Goal: Information Seeking & Learning: Learn about a topic

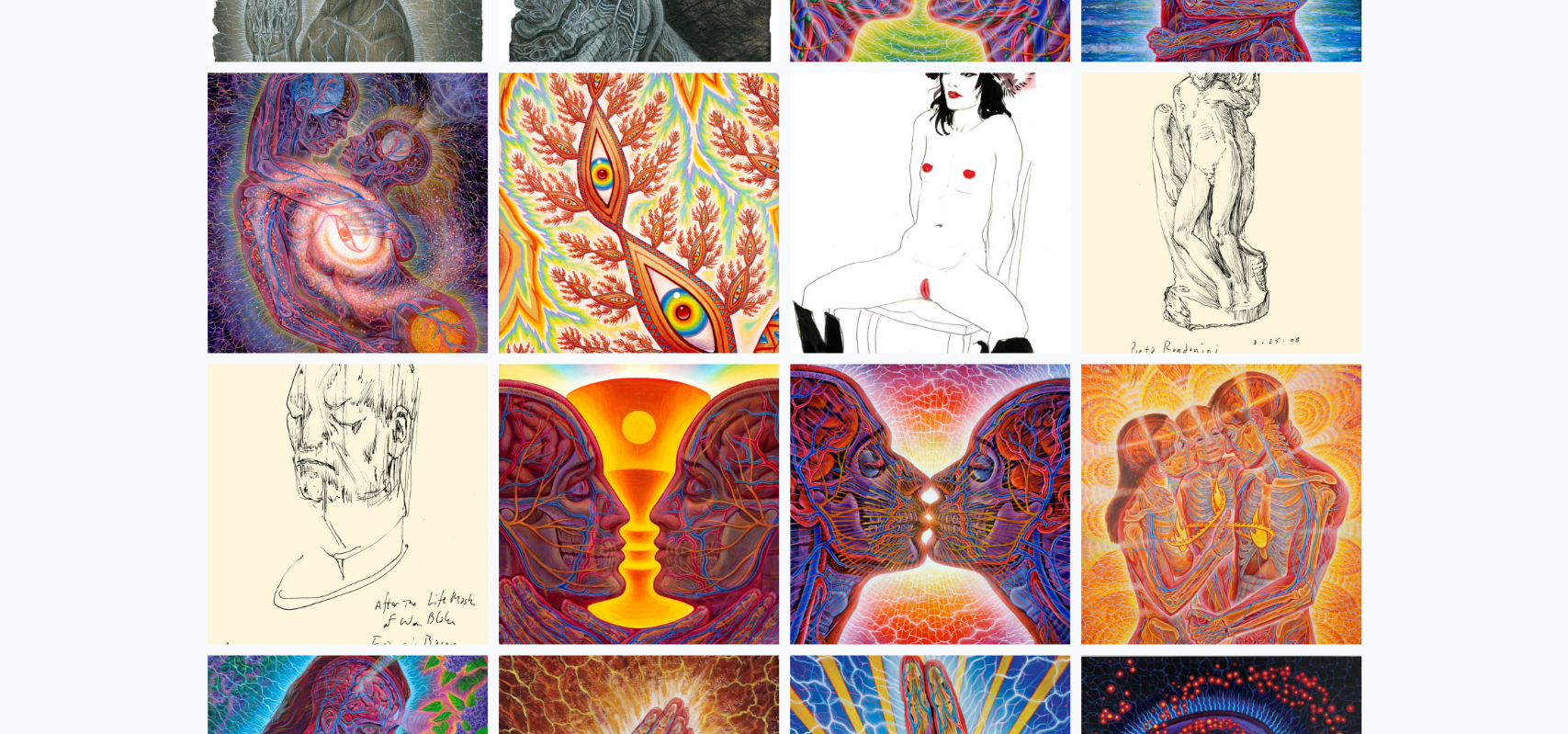
scroll to position [6048, 0]
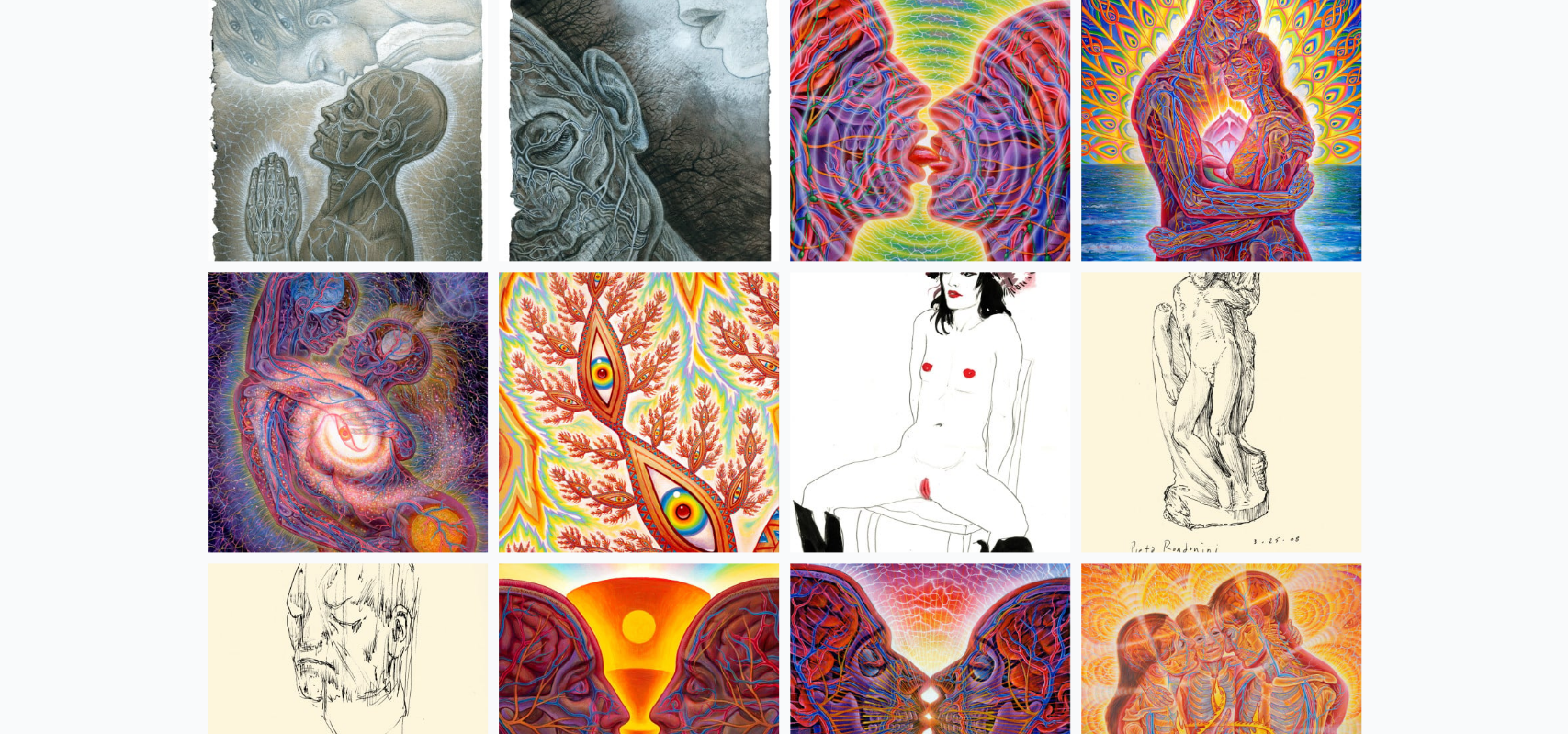
click at [467, 65] on img at bounding box center [347, 120] width 280 height 280
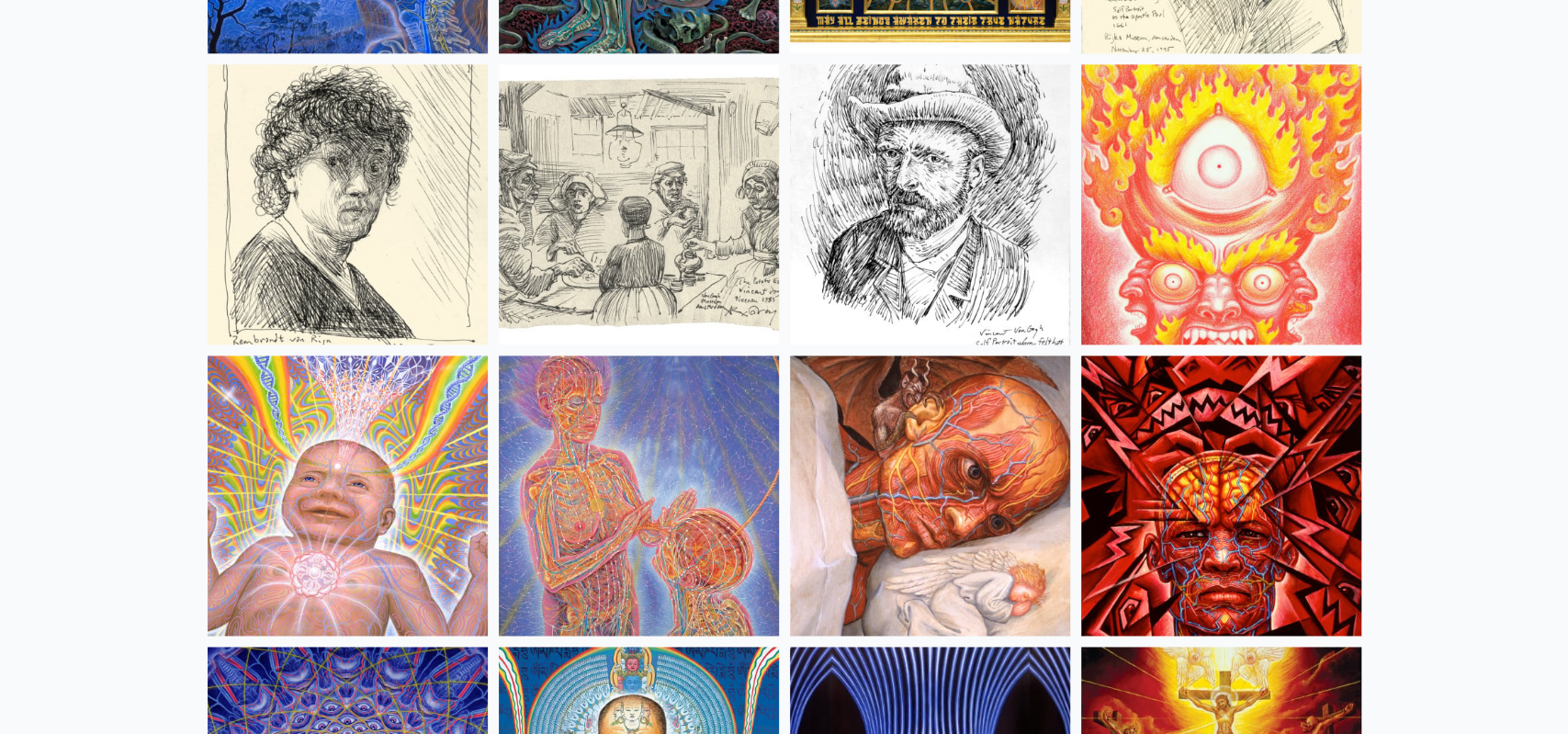
scroll to position [15595, 0]
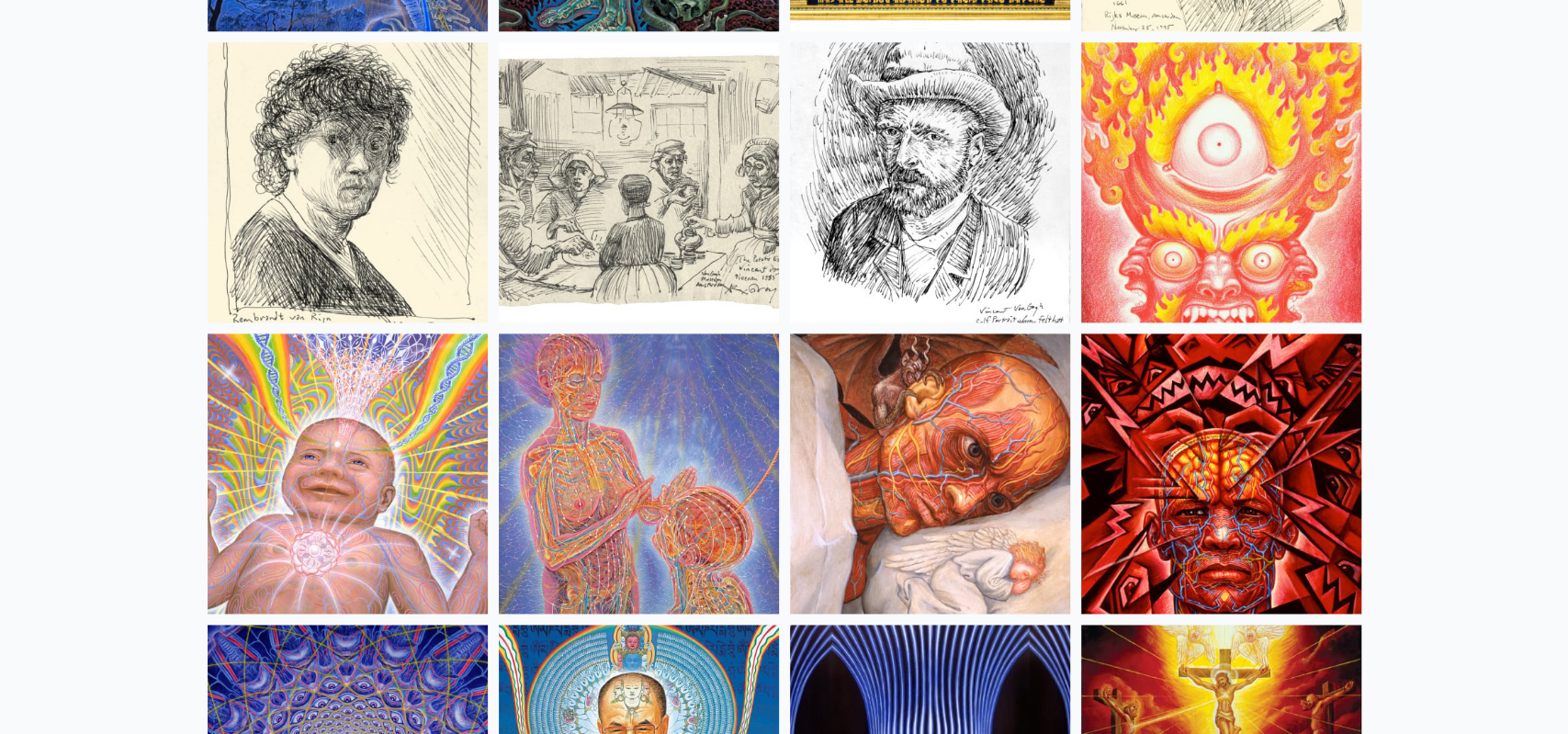
click at [653, 434] on img at bounding box center [638, 473] width 280 height 280
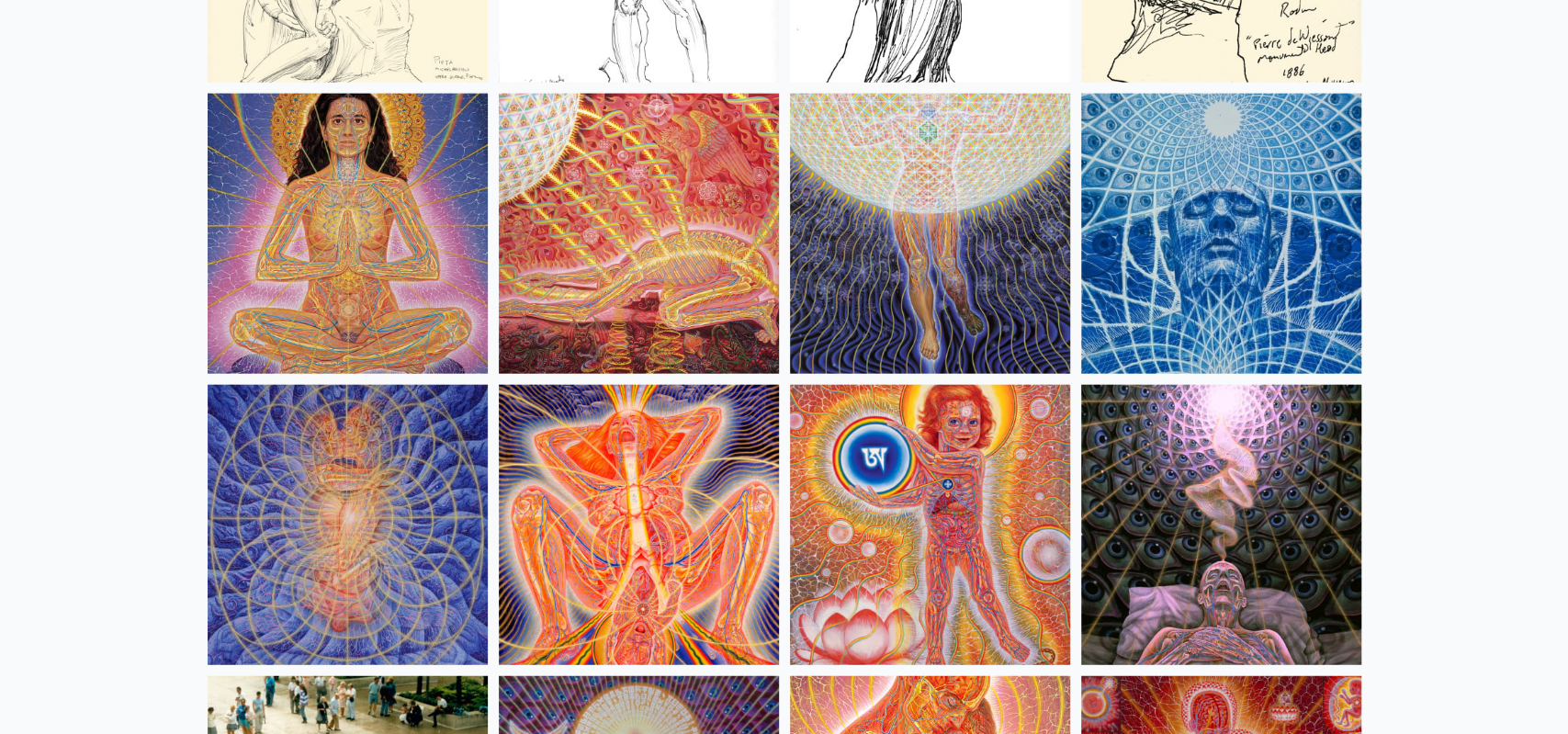
scroll to position [17702, 0]
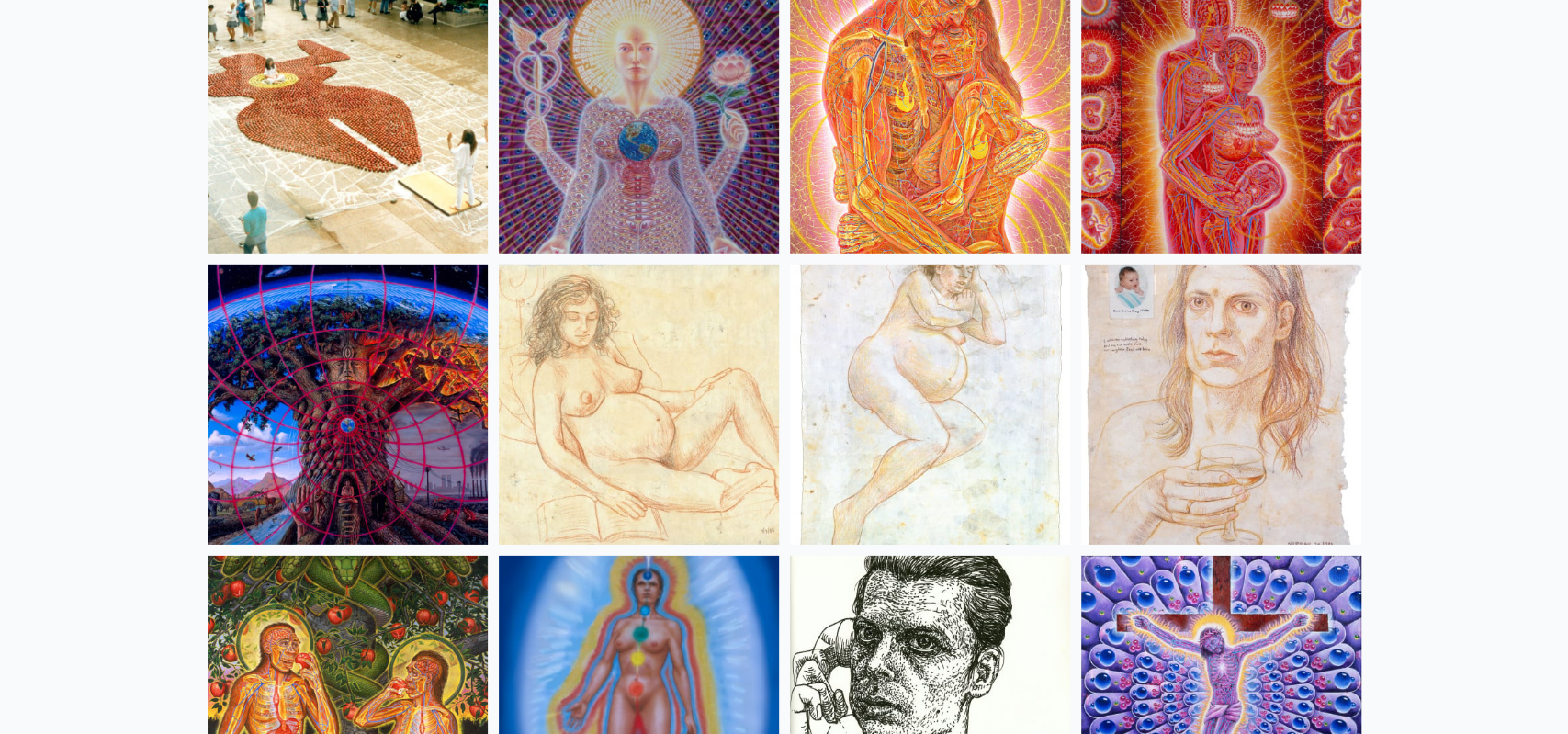
click at [1288, 115] on img at bounding box center [1221, 113] width 280 height 280
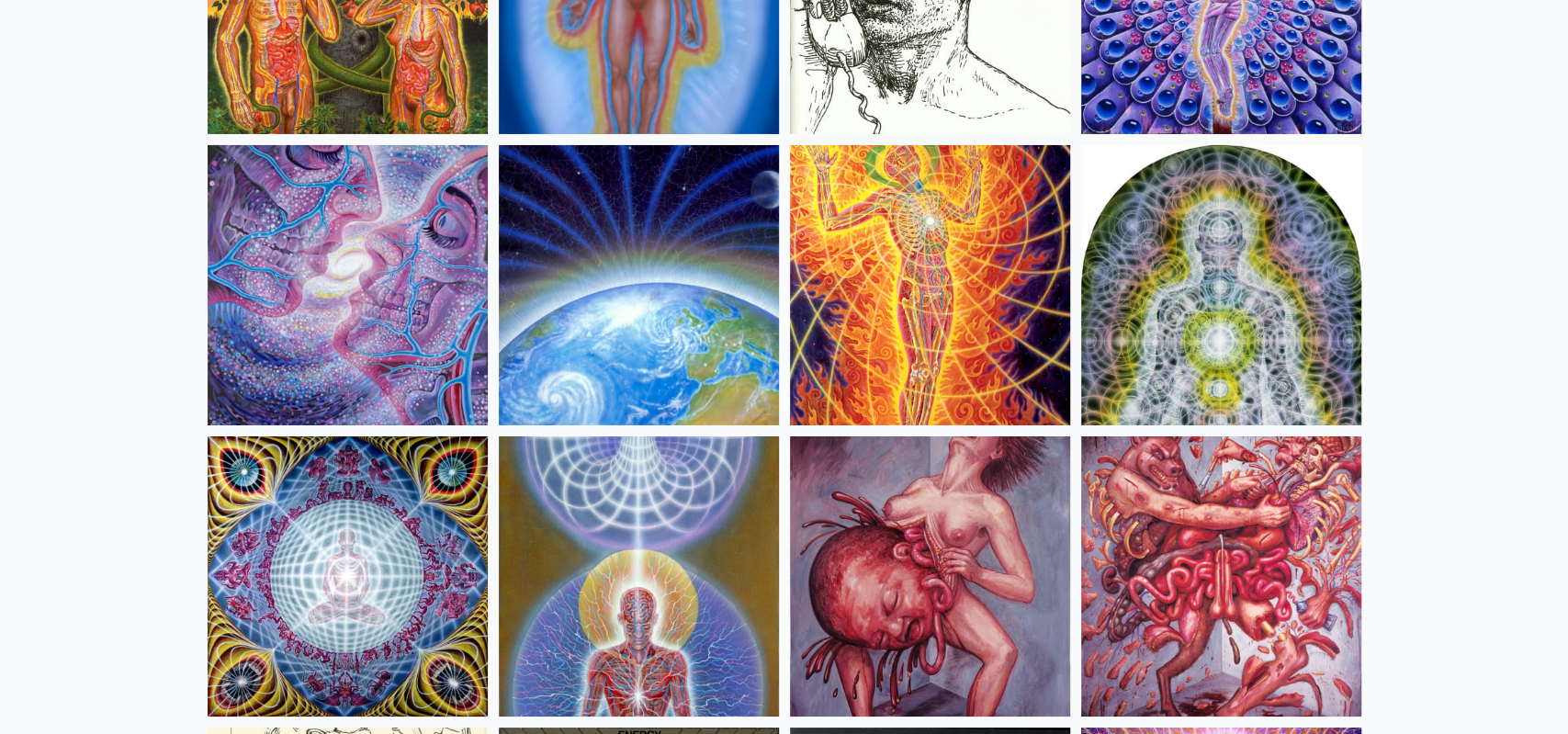
scroll to position [19106, 0]
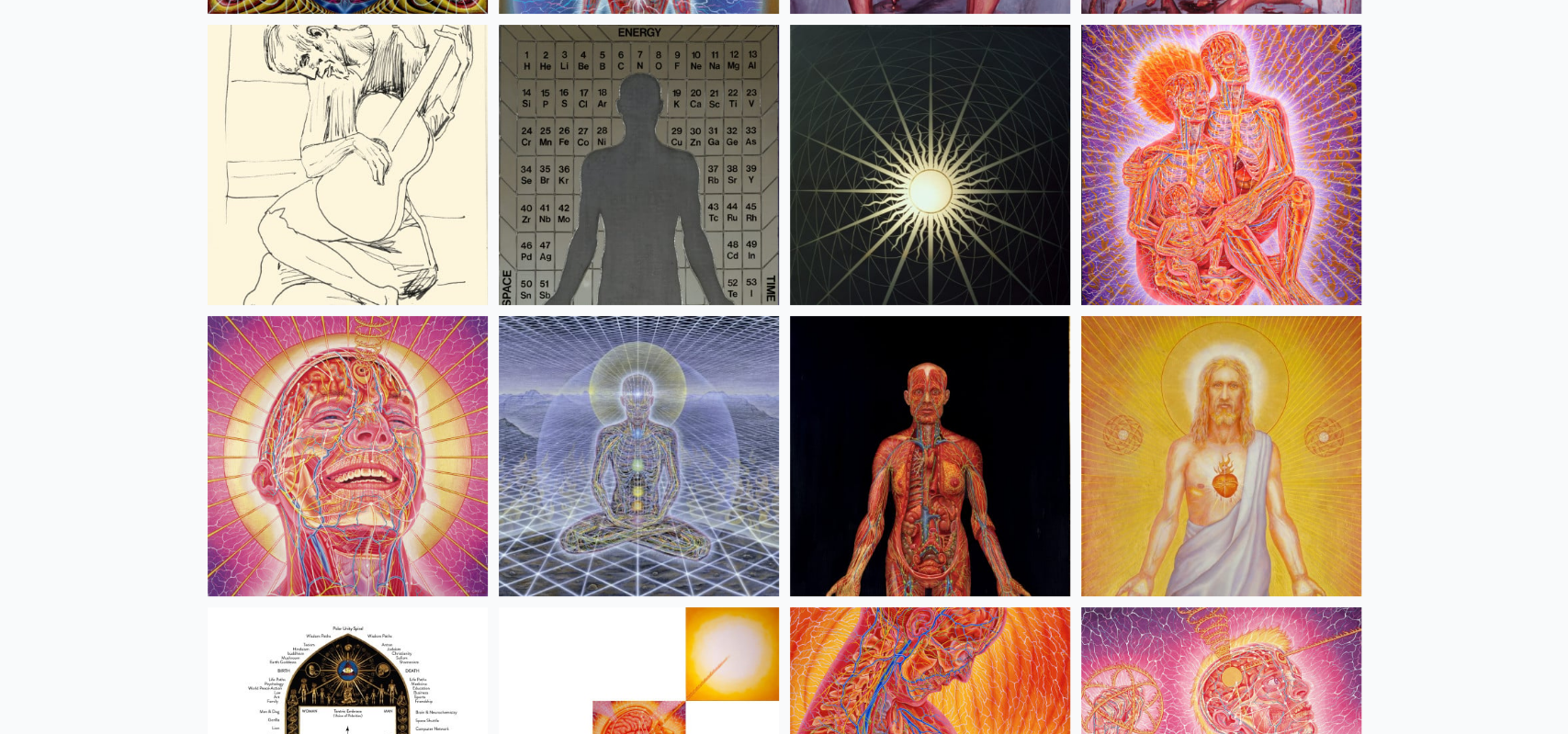
click at [954, 196] on img at bounding box center [930, 164] width 280 height 280
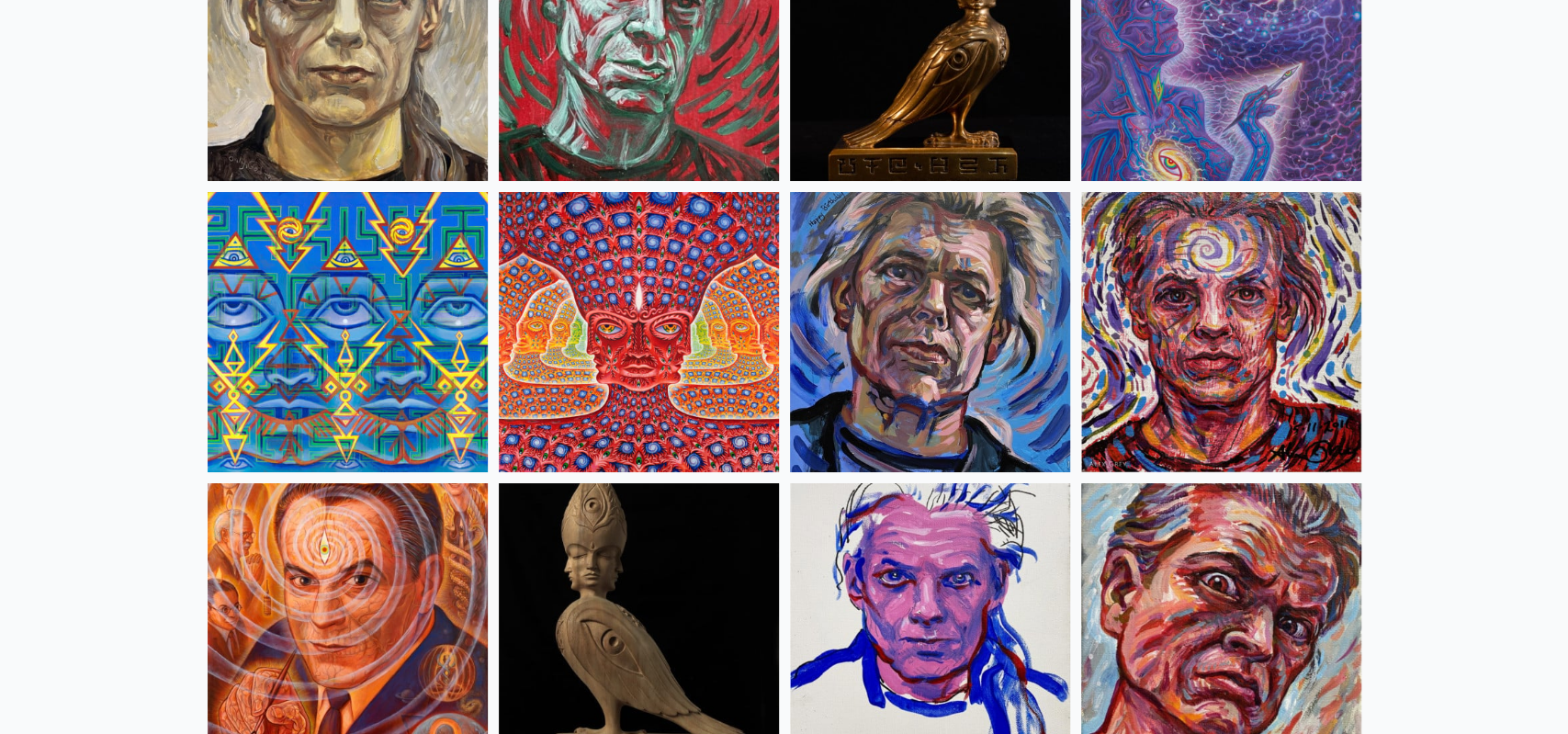
scroll to position [4888, 0]
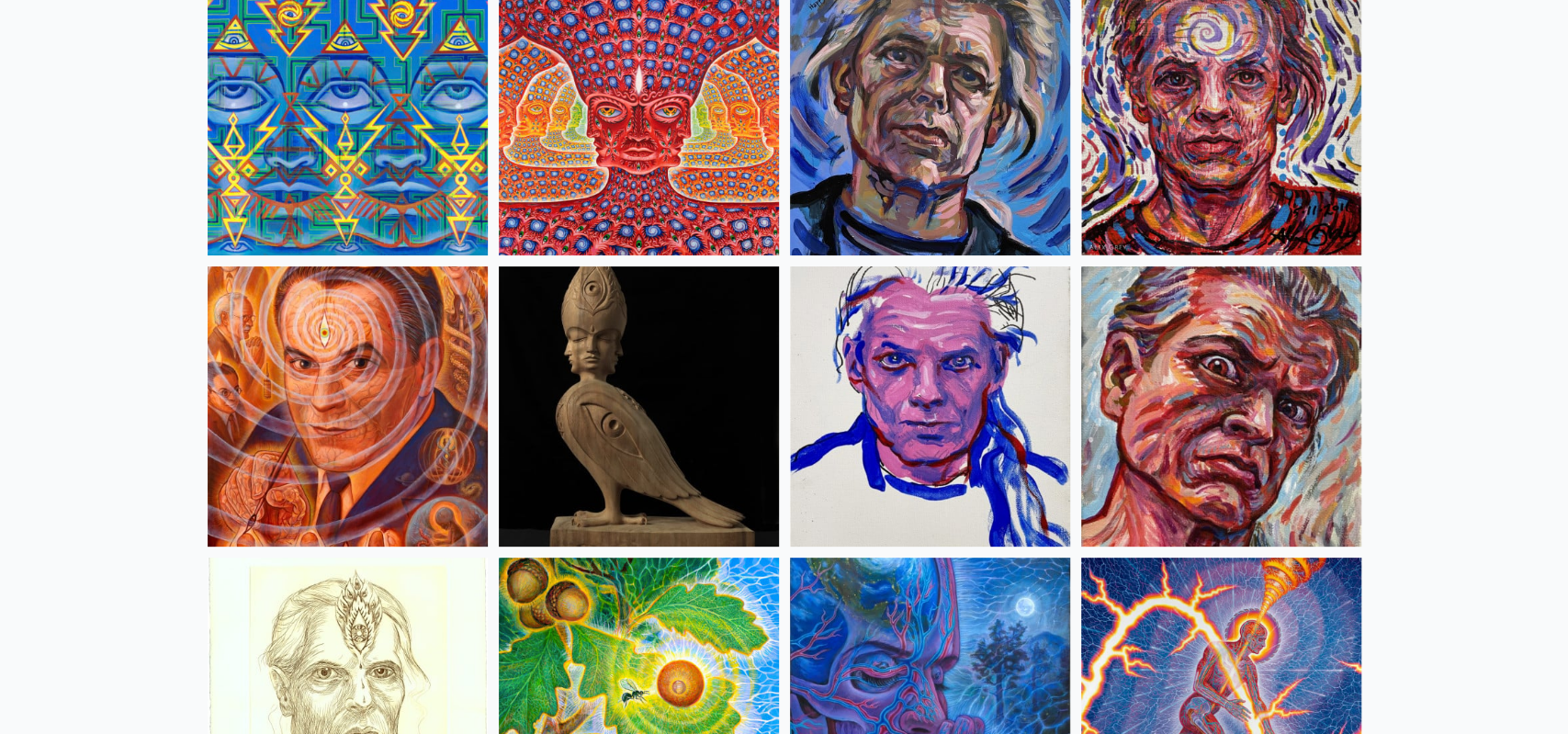
click at [368, 353] on img at bounding box center [347, 406] width 280 height 280
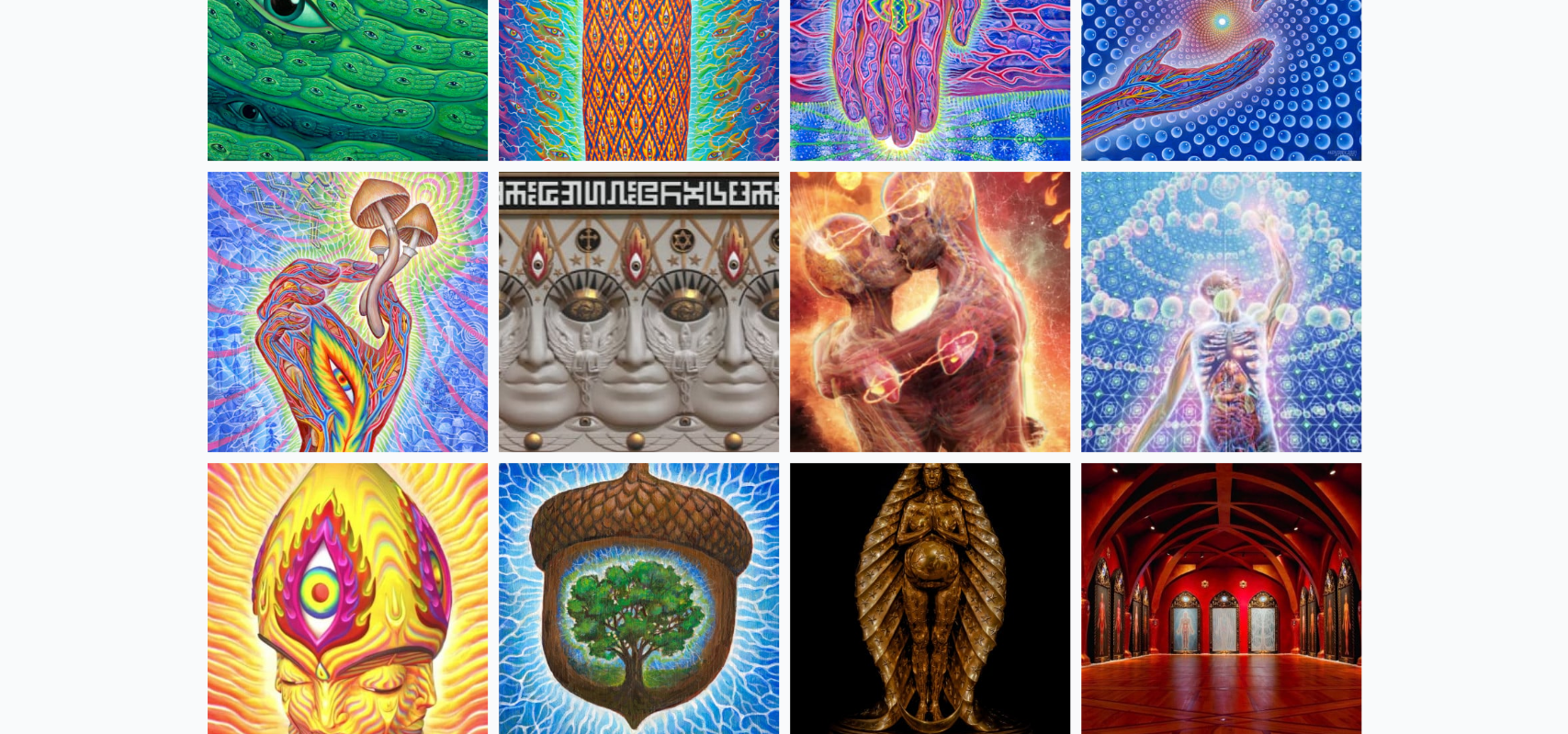
scroll to position [0, 0]
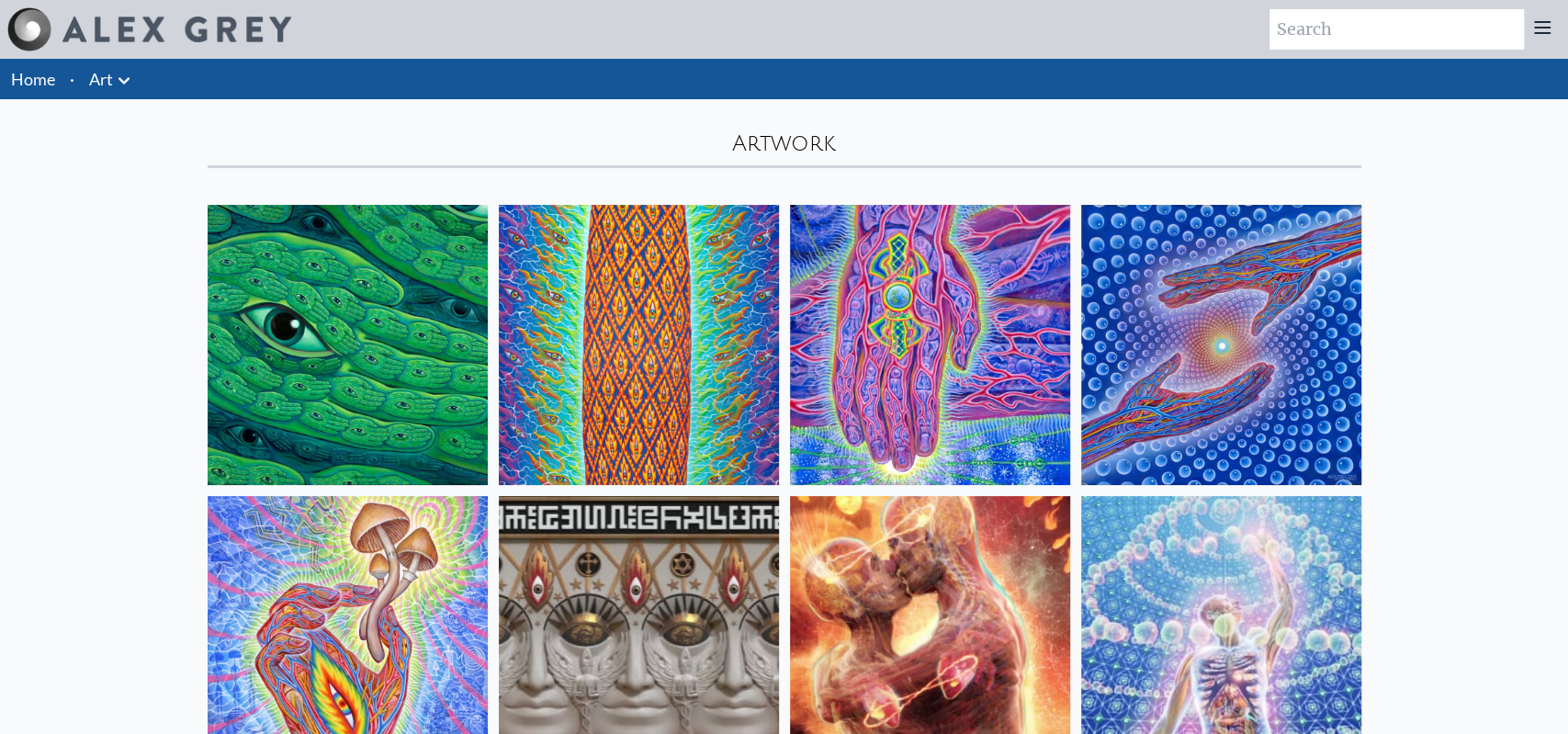
click at [125, 81] on icon at bounding box center [125, 80] width 11 height 7
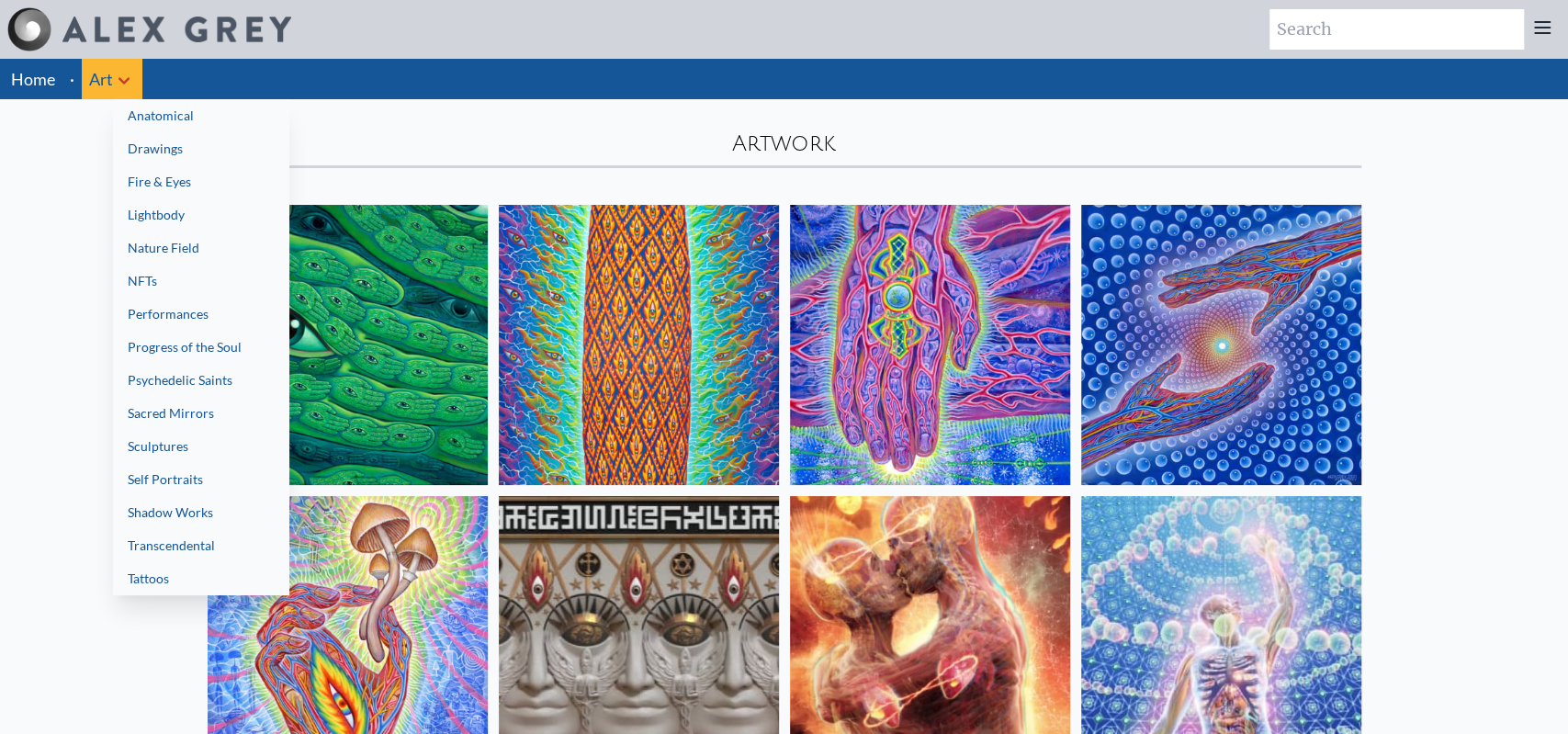
click at [184, 542] on link "Transcendental" at bounding box center [201, 545] width 176 height 33
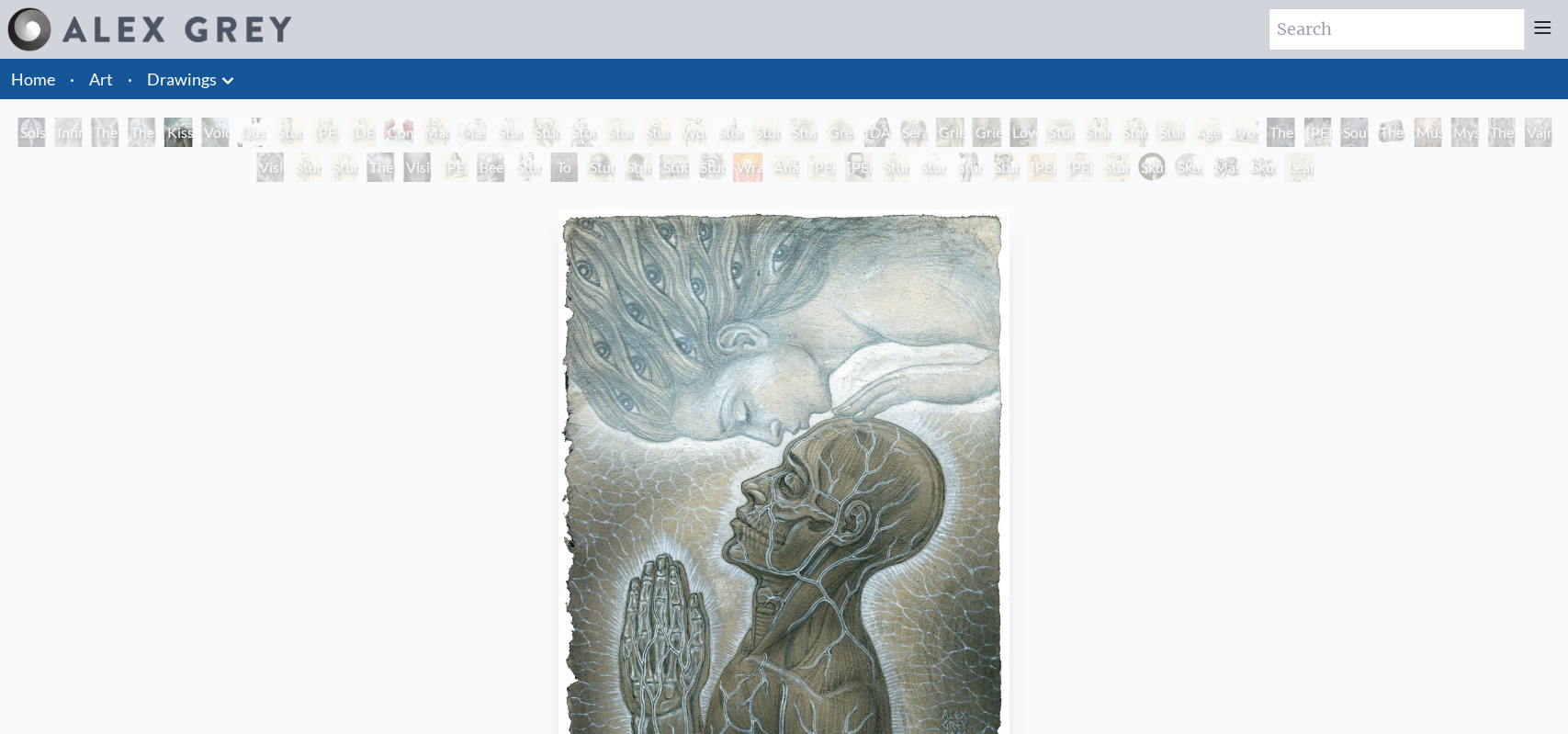
click at [912, 423] on img "5 / 71" at bounding box center [784, 503] width 451 height 587
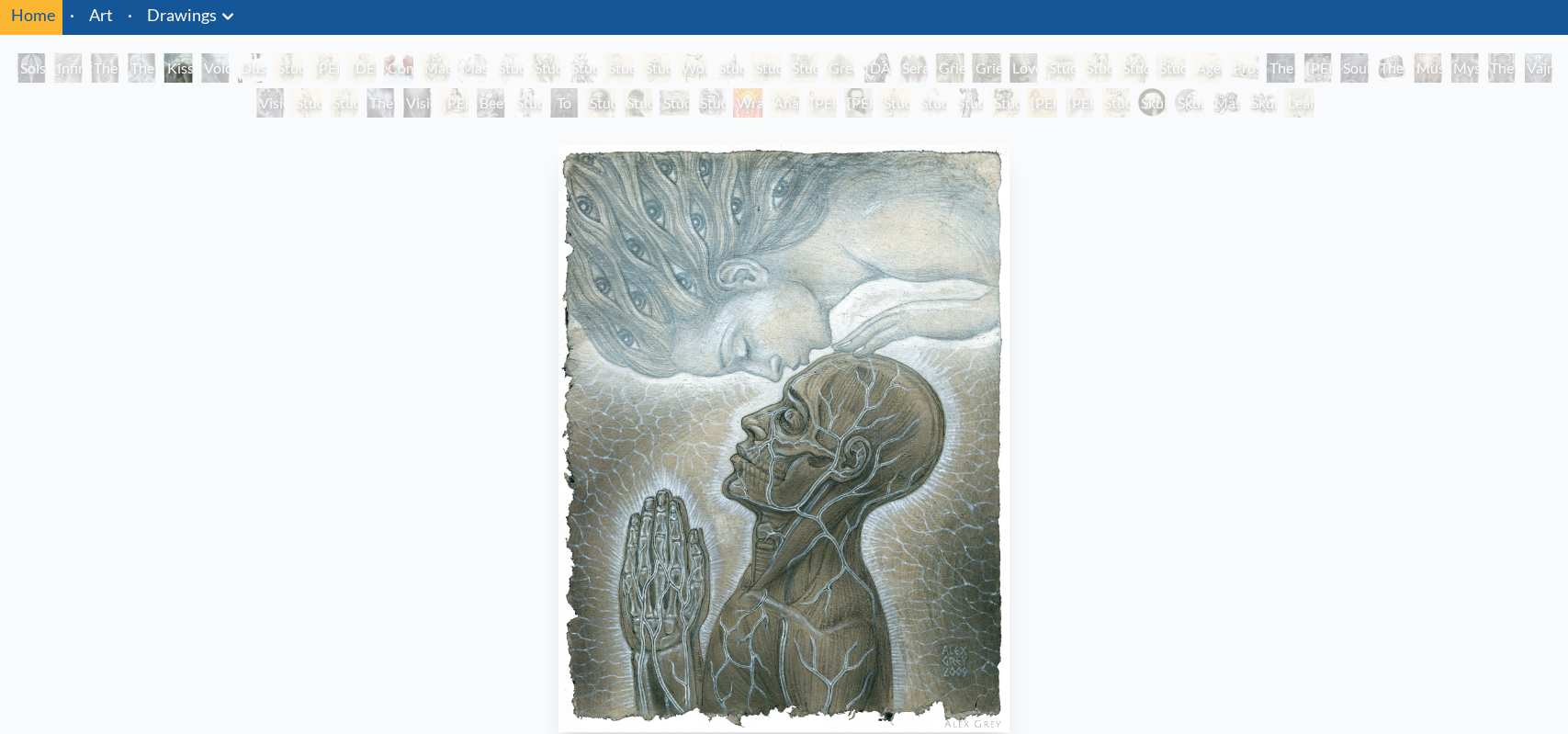
scroll to position [21, 0]
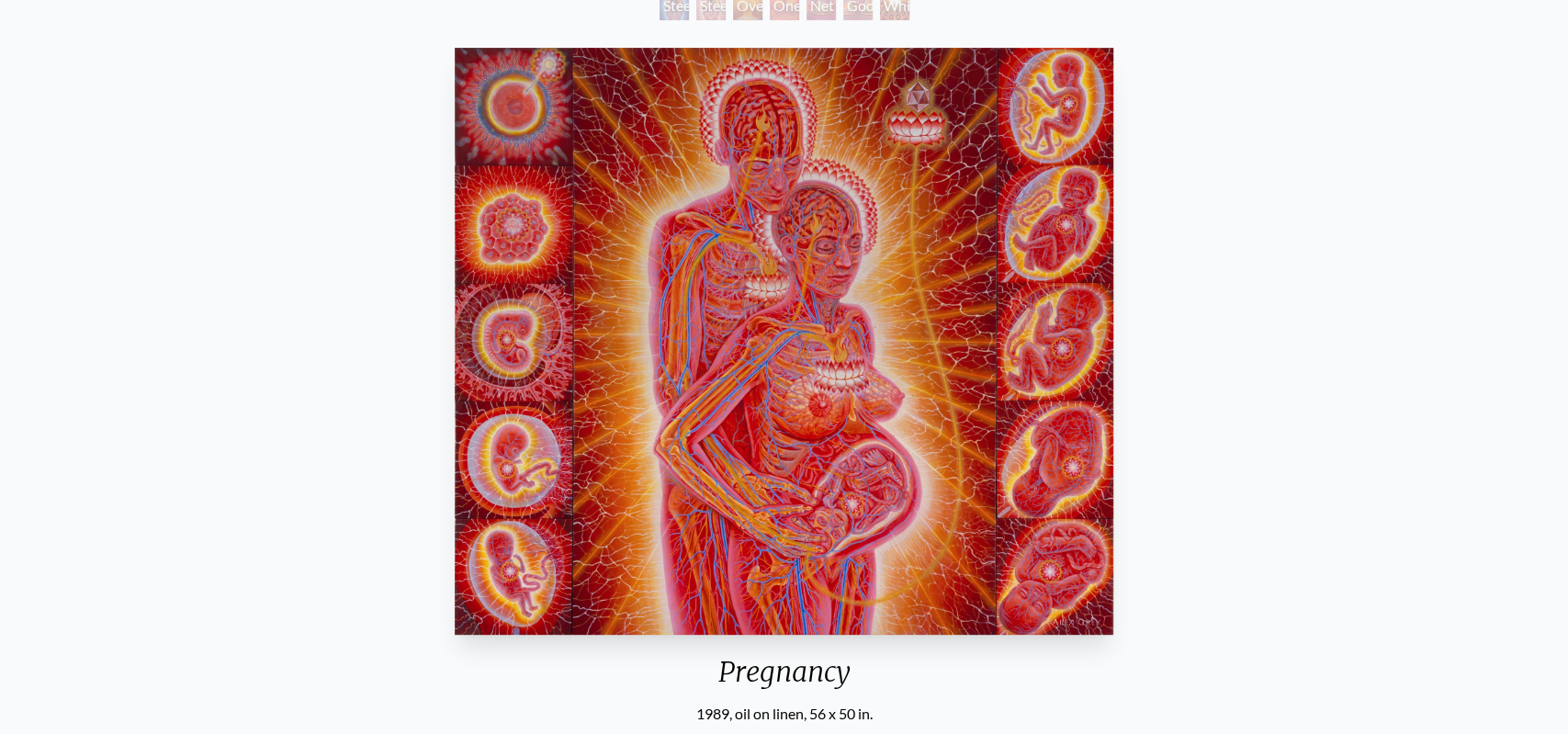
scroll to position [230, 0]
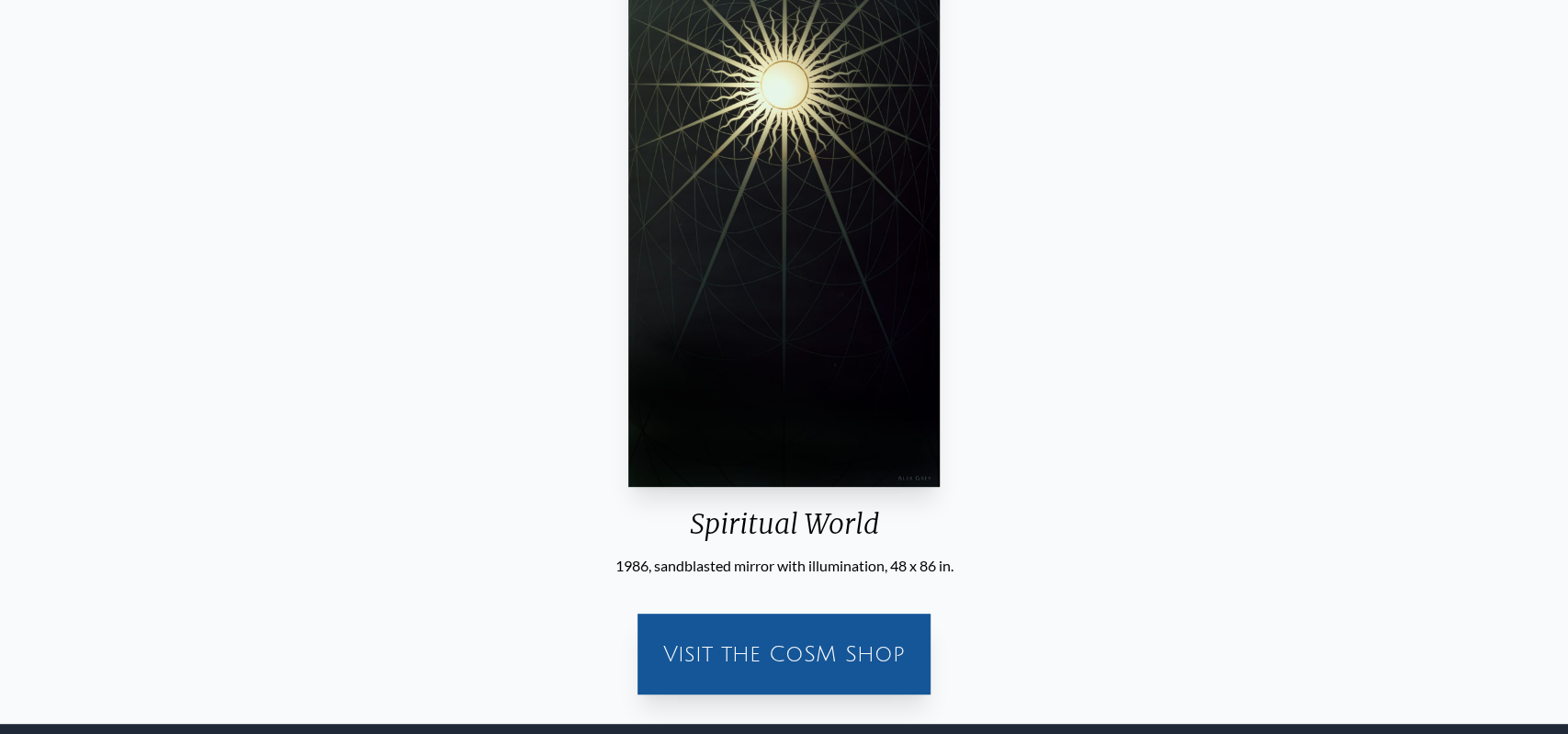
scroll to position [277, 0]
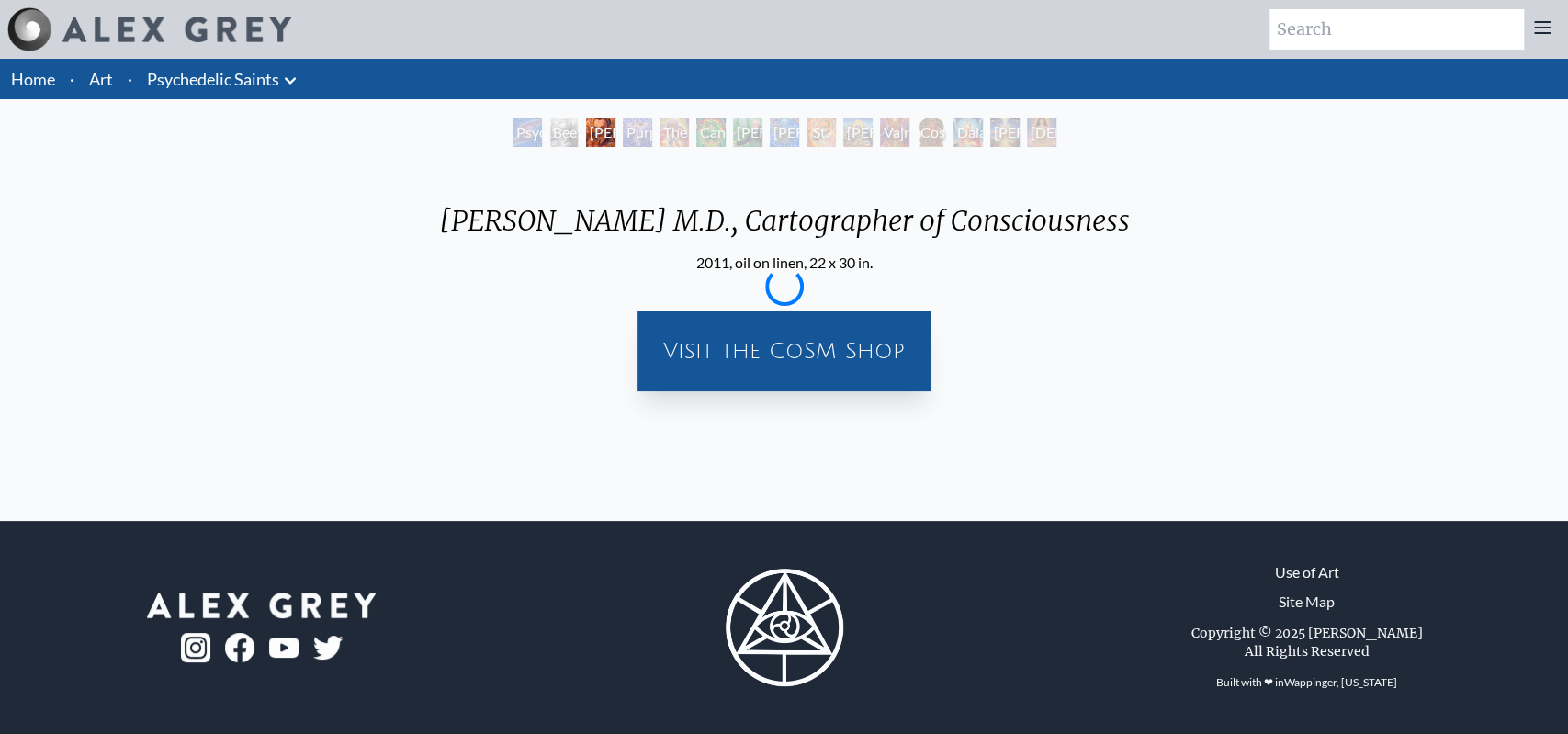
click at [1567, 215] on div "Psychedelic Healing Beethoven [PERSON_NAME] M.D., Cartographer of Consciousness…" at bounding box center [784, 270] width 1568 height 303
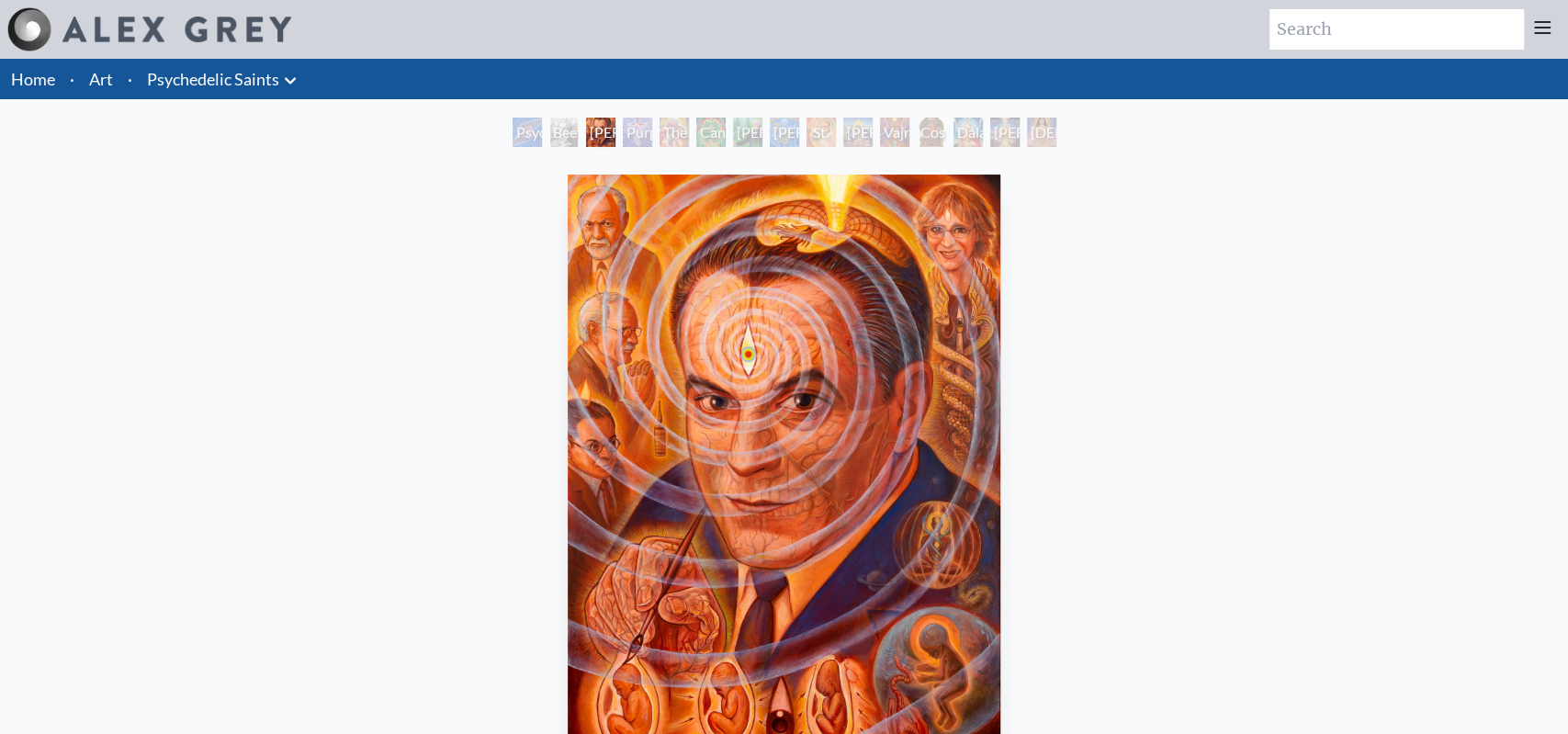
click at [1362, 330] on div "[PERSON_NAME] M.D., Cartographer of Consciousness 2011, oil on linen, 22 x 30 i…" at bounding box center [784, 576] width 1538 height 816
click at [1226, 353] on div "[PERSON_NAME] M.D., Cartographer of Consciousness 2011, oil on linen, 22 x 30 i…" at bounding box center [784, 576] width 1538 height 816
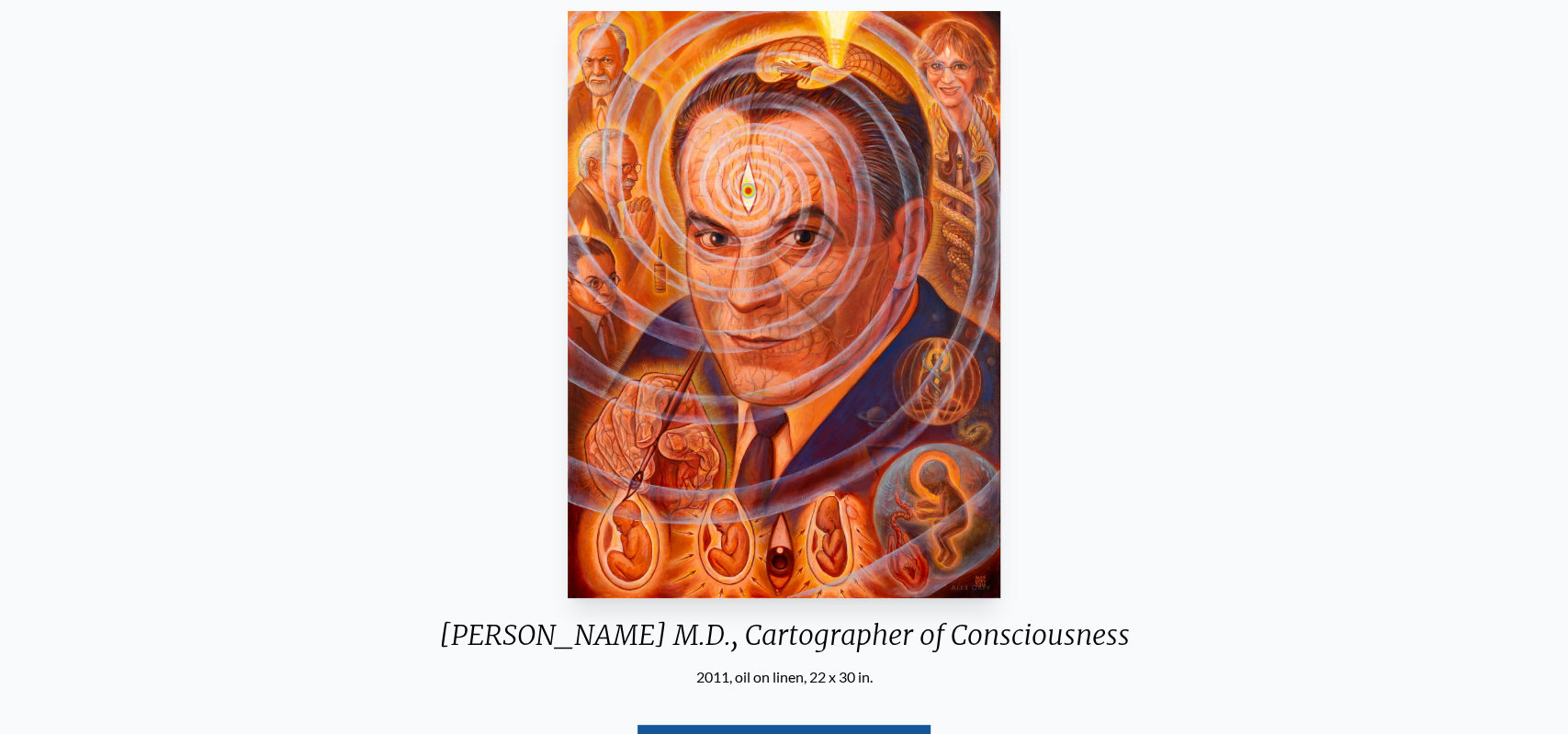
scroll to position [253, 0]
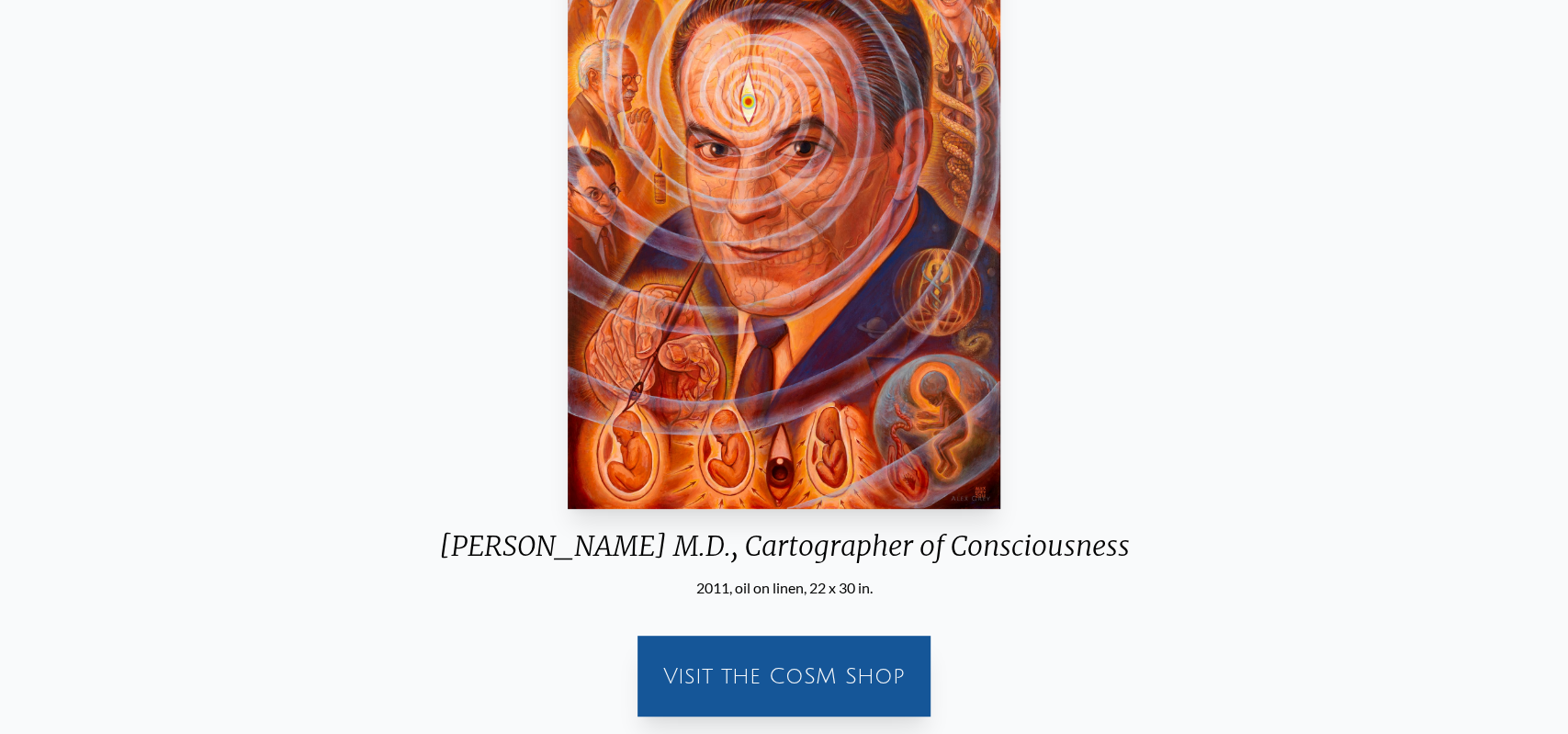
click at [1208, 359] on div "[PERSON_NAME] M.D., Cartographer of Consciousness 2011, oil on linen, 22 x 30 i…" at bounding box center [784, 323] width 1538 height 816
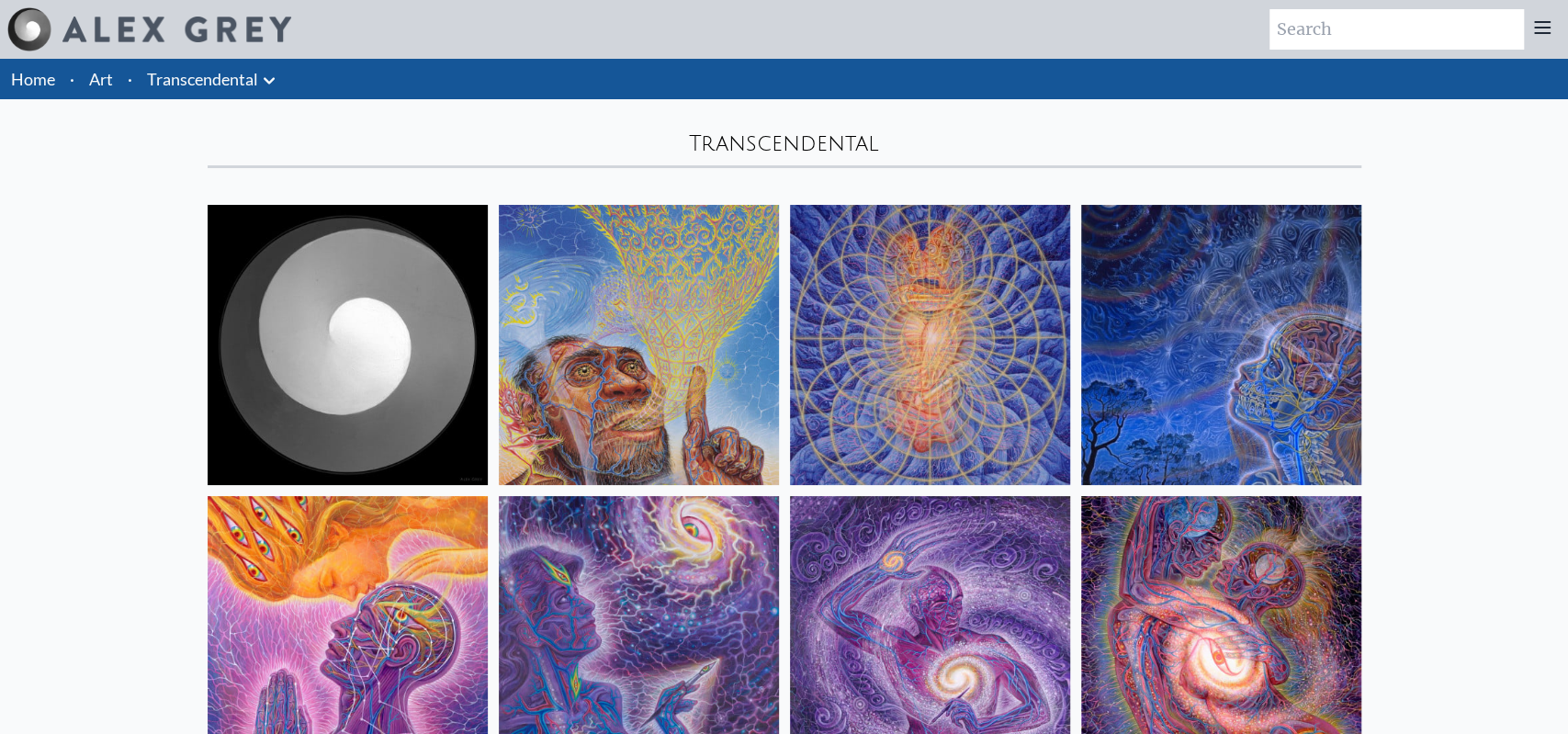
click at [629, 328] on img at bounding box center [638, 345] width 280 height 280
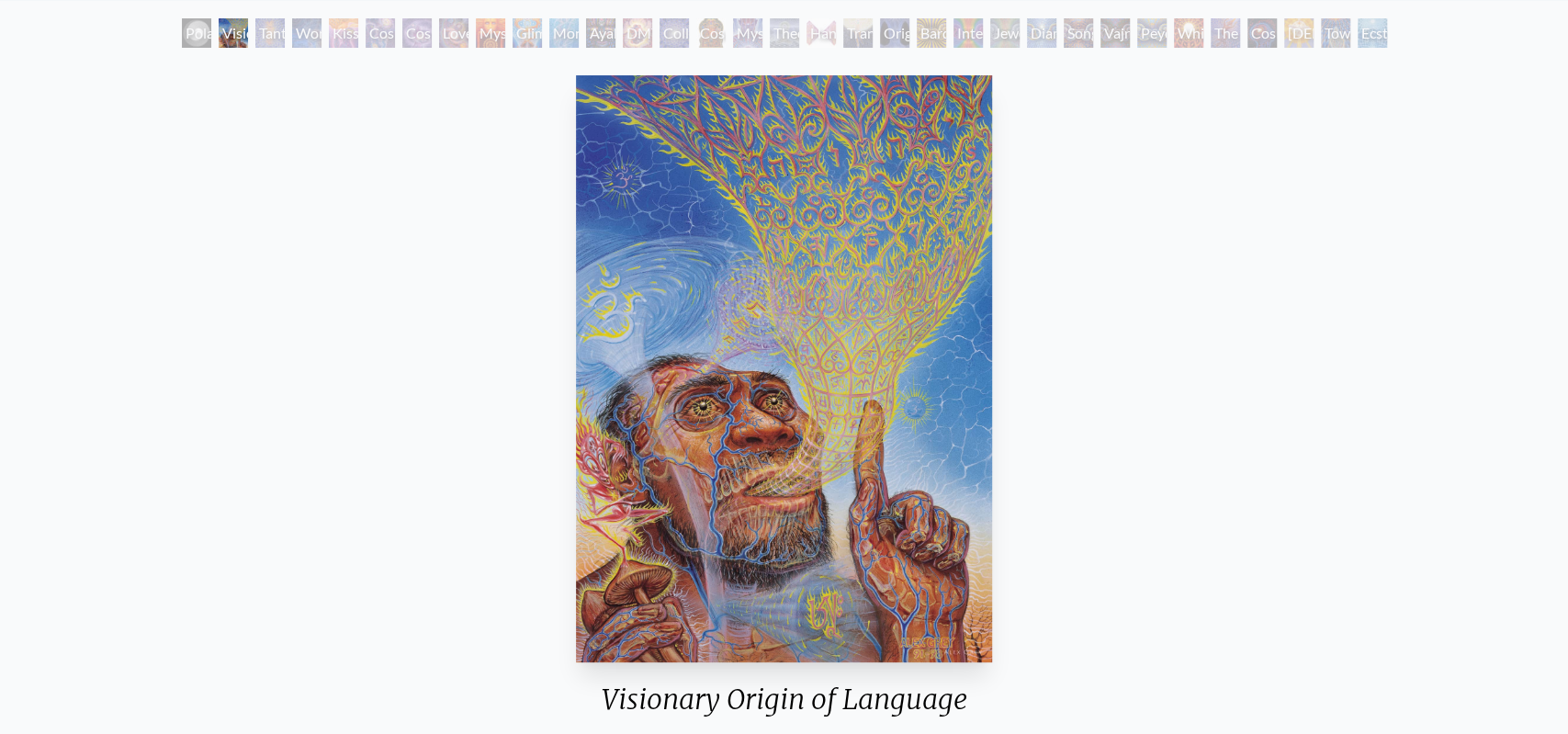
scroll to position [104, 0]
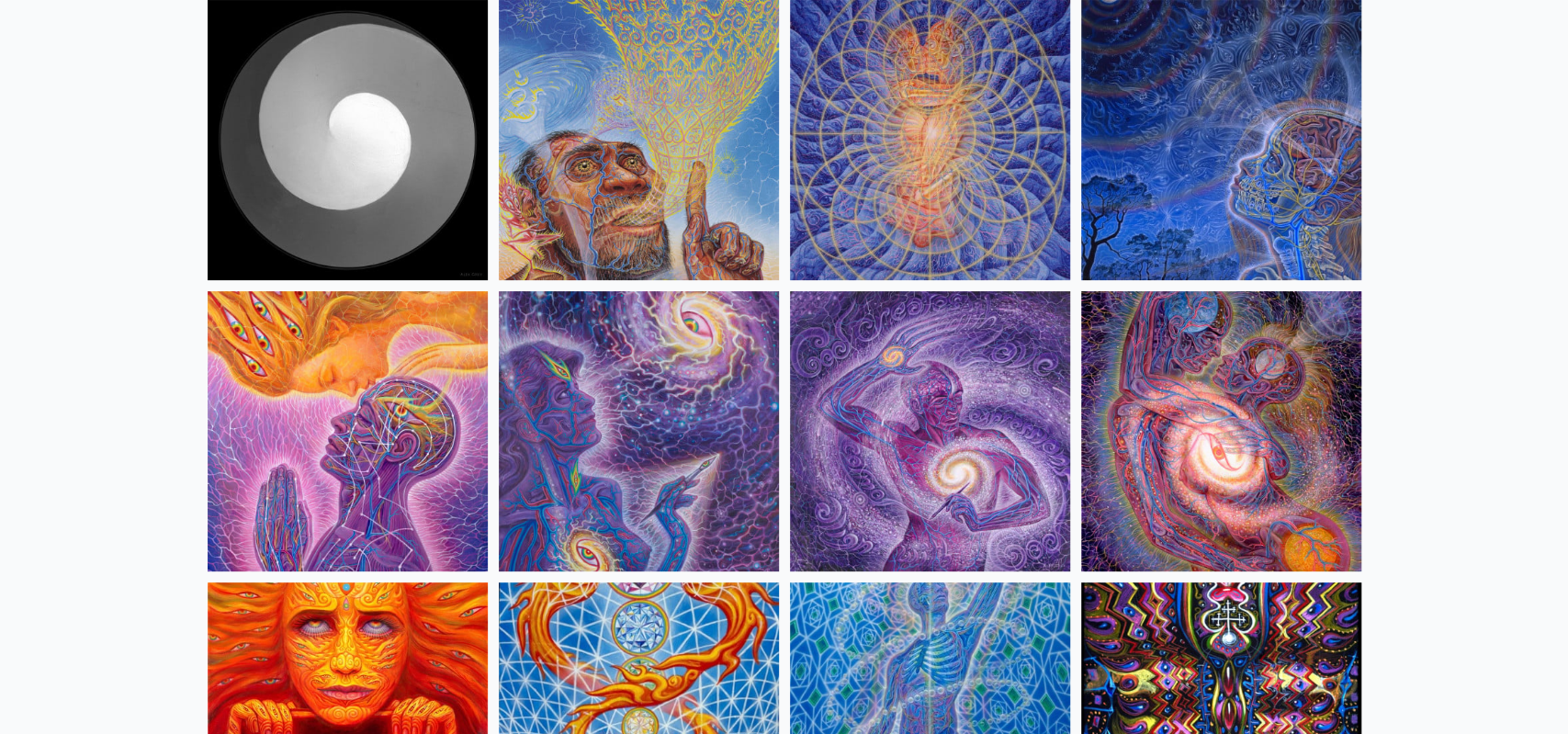
scroll to position [340, 0]
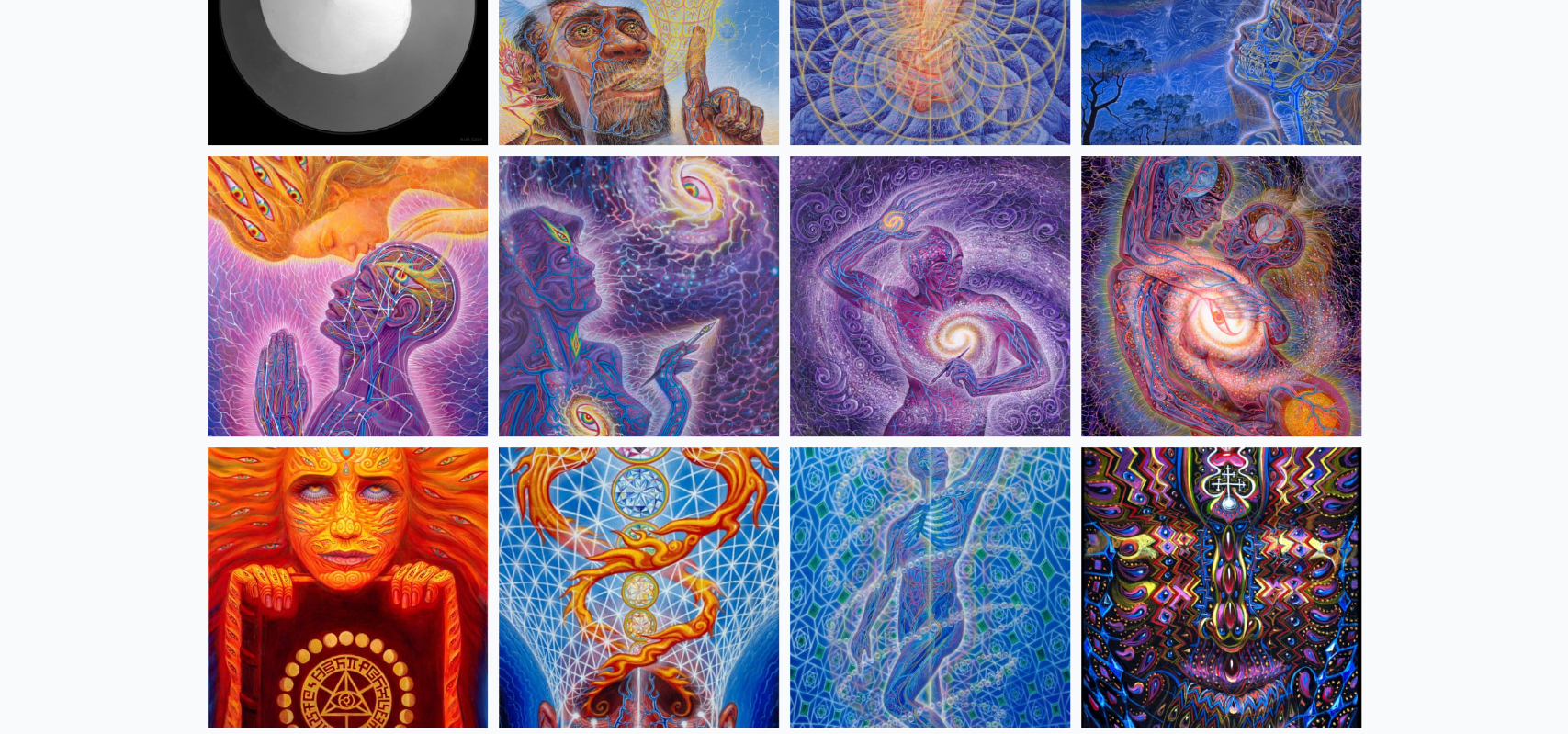
click at [460, 257] on img at bounding box center [347, 296] width 280 height 280
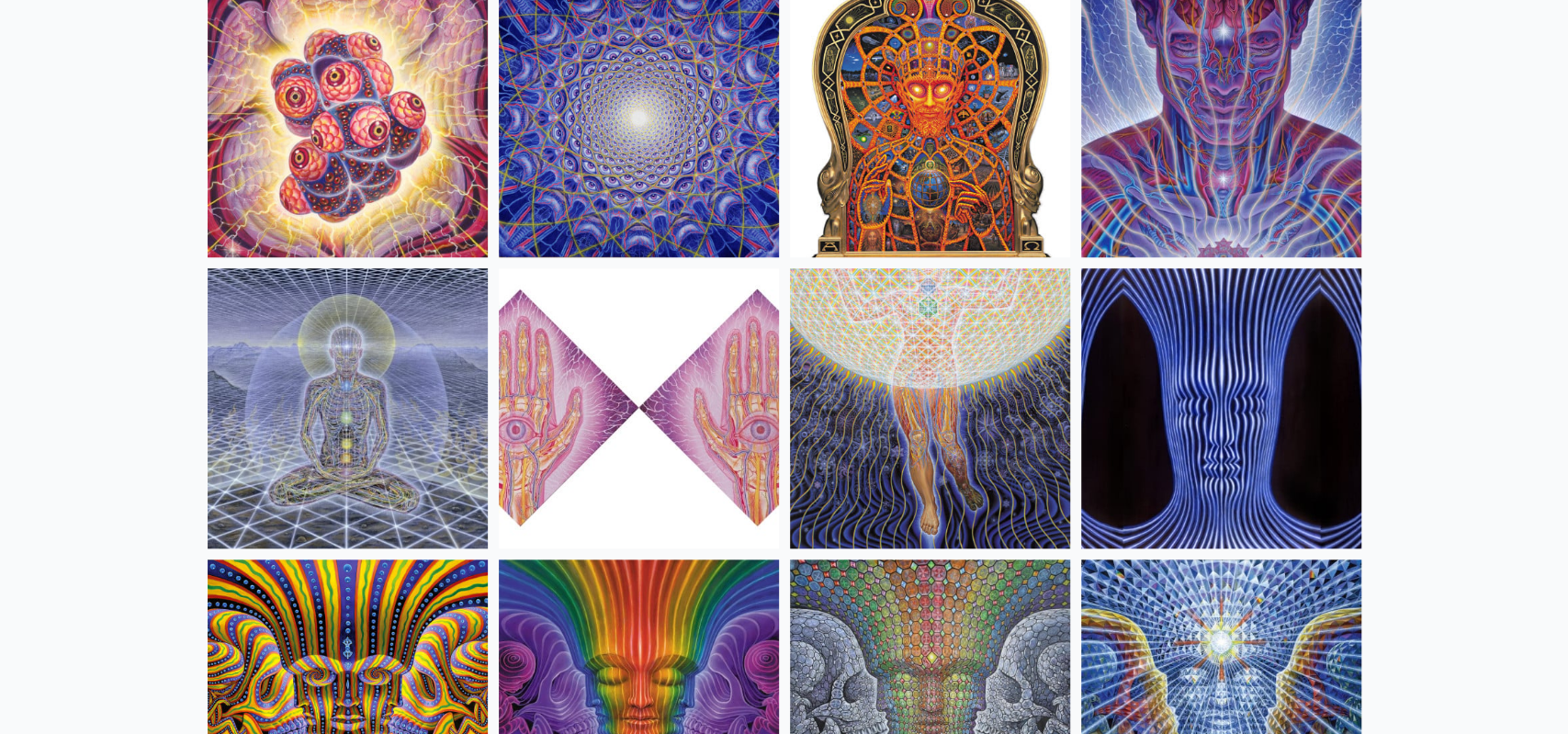
scroll to position [1204, 0]
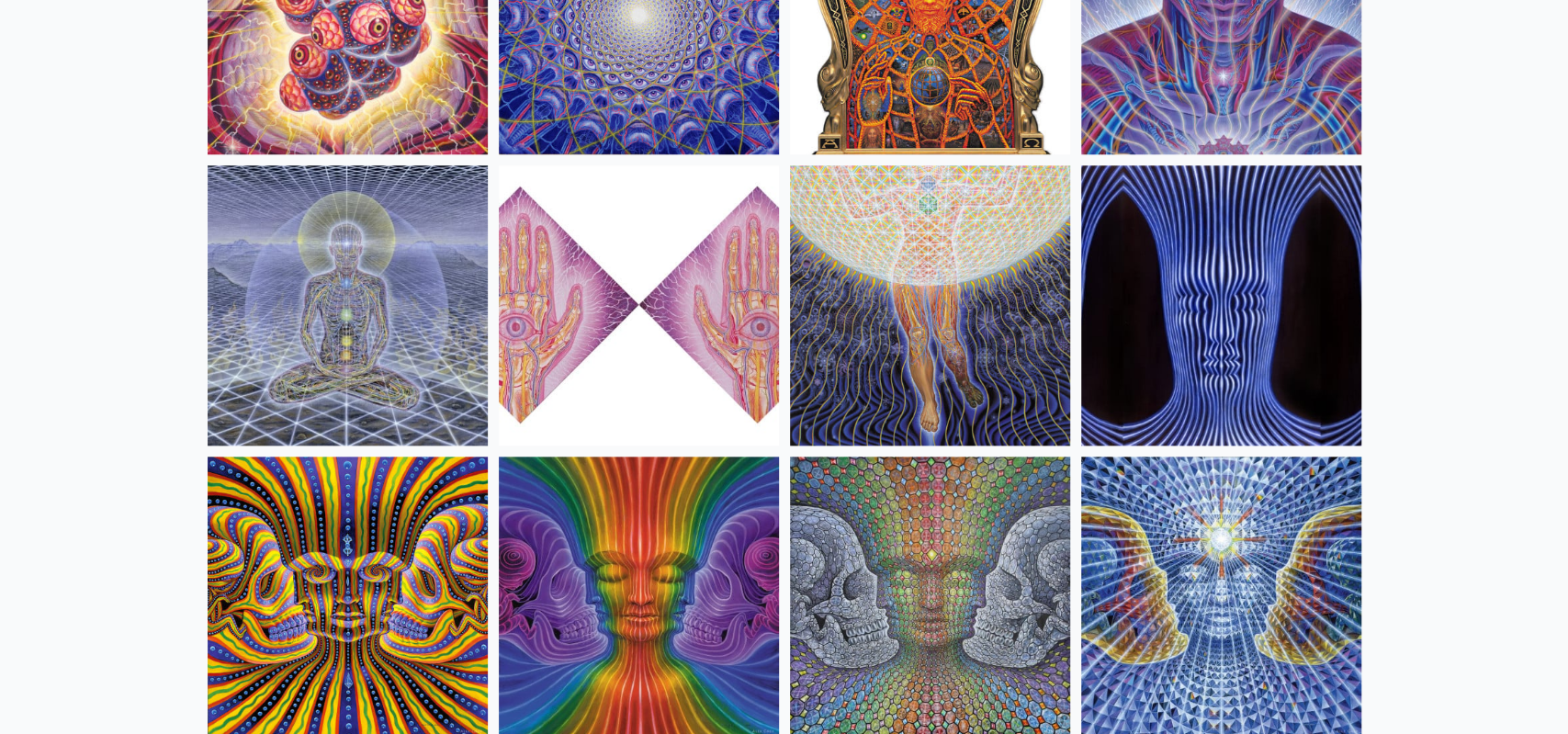
click at [631, 322] on img at bounding box center [638, 305] width 280 height 280
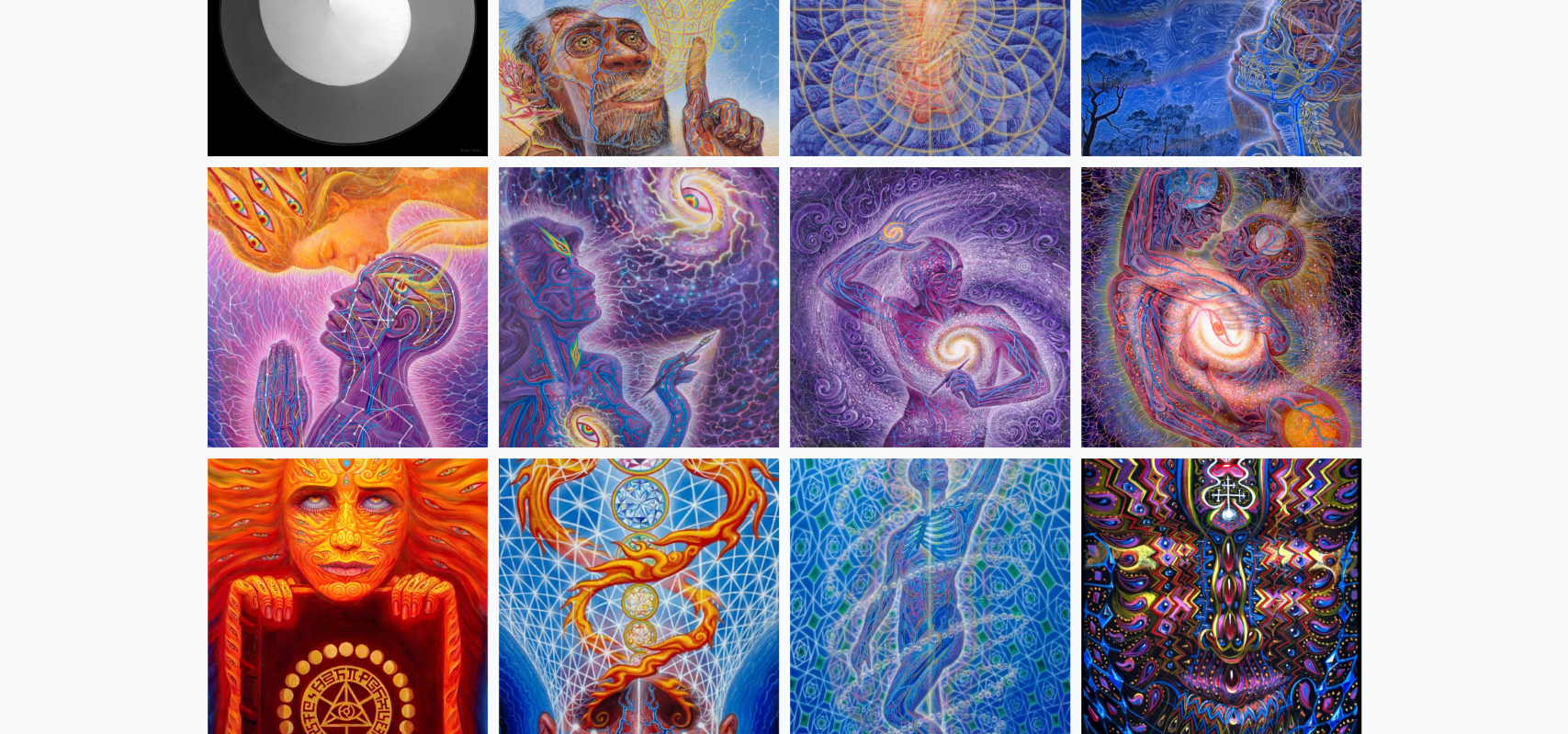
scroll to position [0, 0]
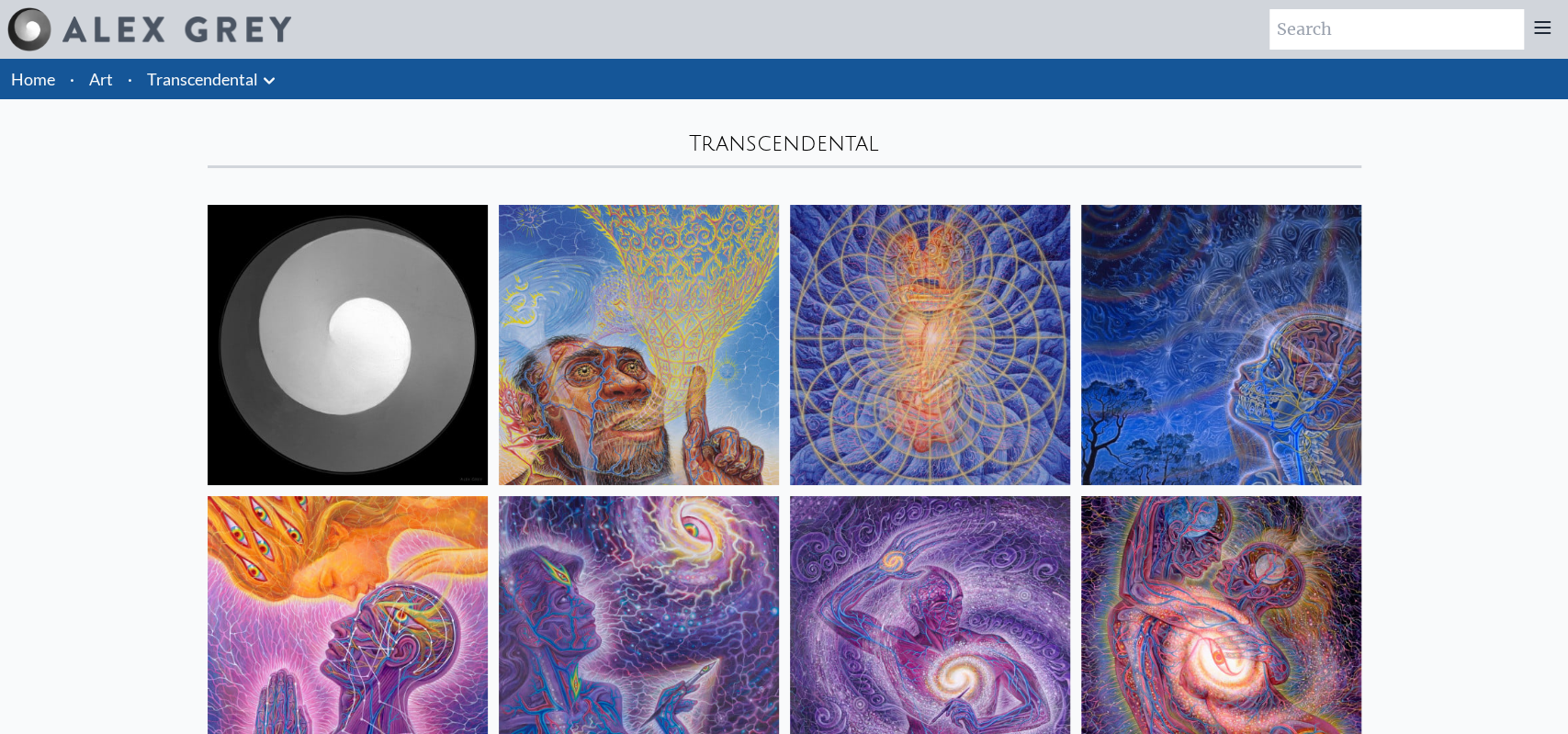
click at [202, 81] on link "Transcendental" at bounding box center [202, 79] width 111 height 25
click at [262, 80] on icon at bounding box center [270, 81] width 22 height 22
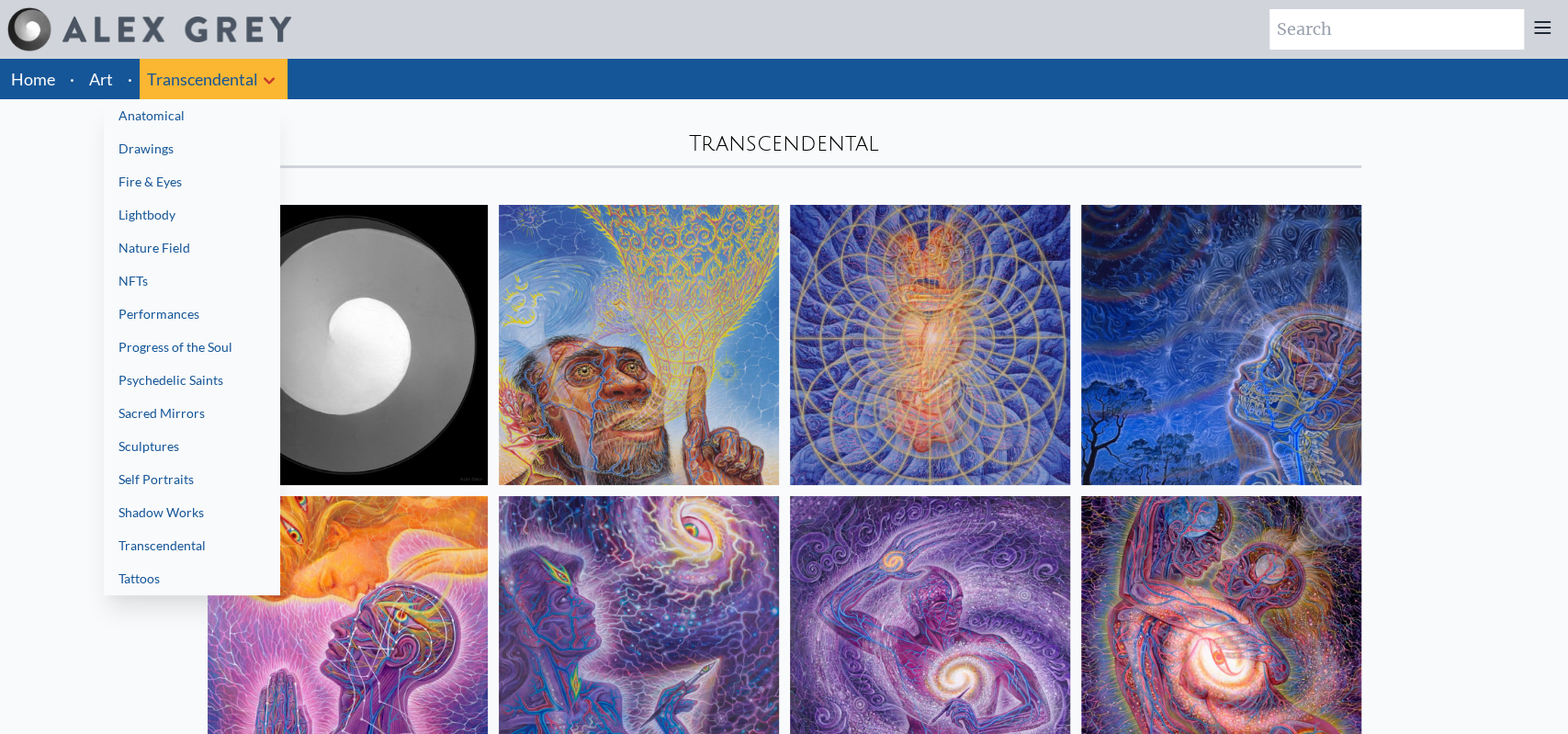
click at [152, 513] on link "Shadow Works" at bounding box center [192, 512] width 176 height 33
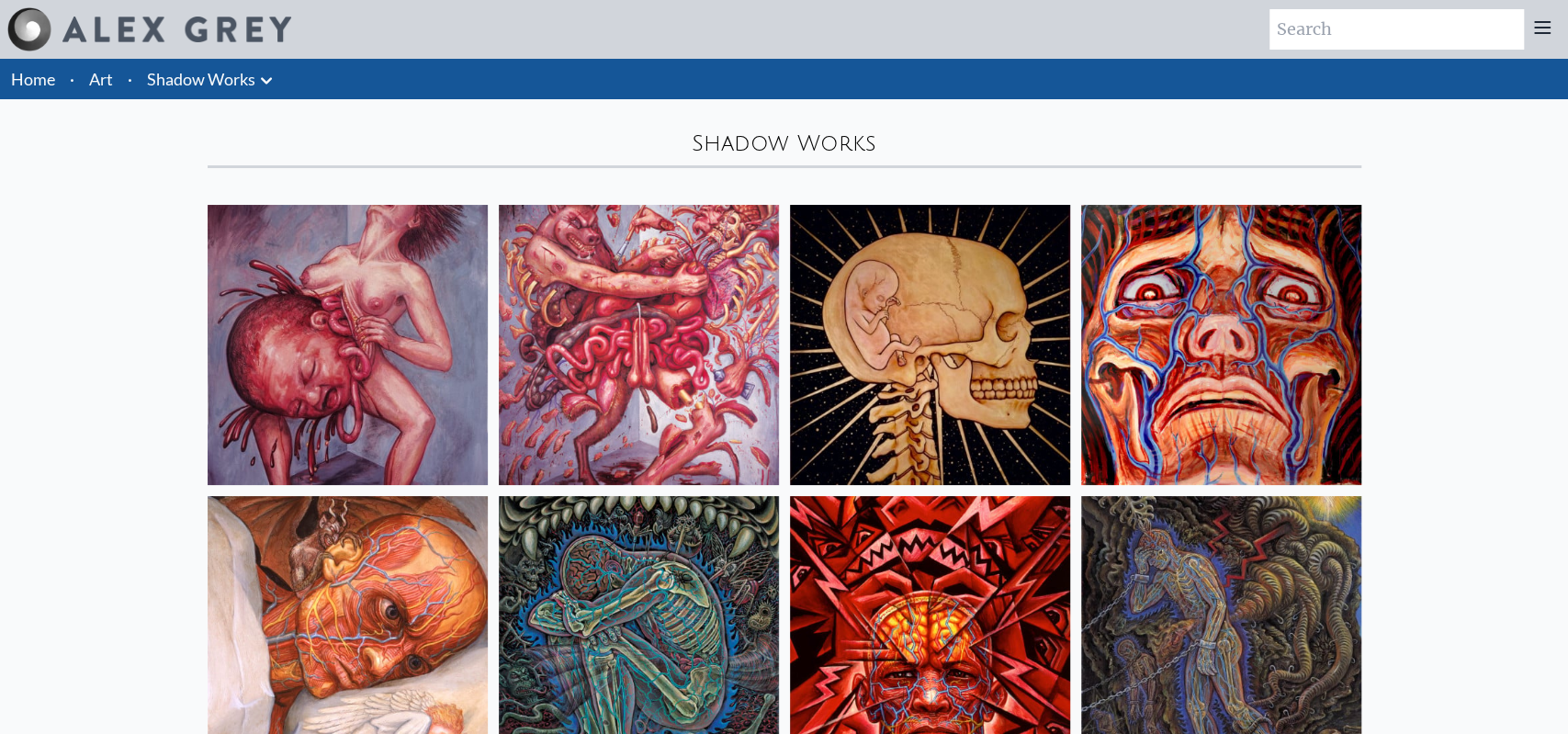
click at [215, 87] on link "Shadow Works" at bounding box center [201, 79] width 109 height 25
click at [273, 74] on icon at bounding box center [267, 81] width 22 height 22
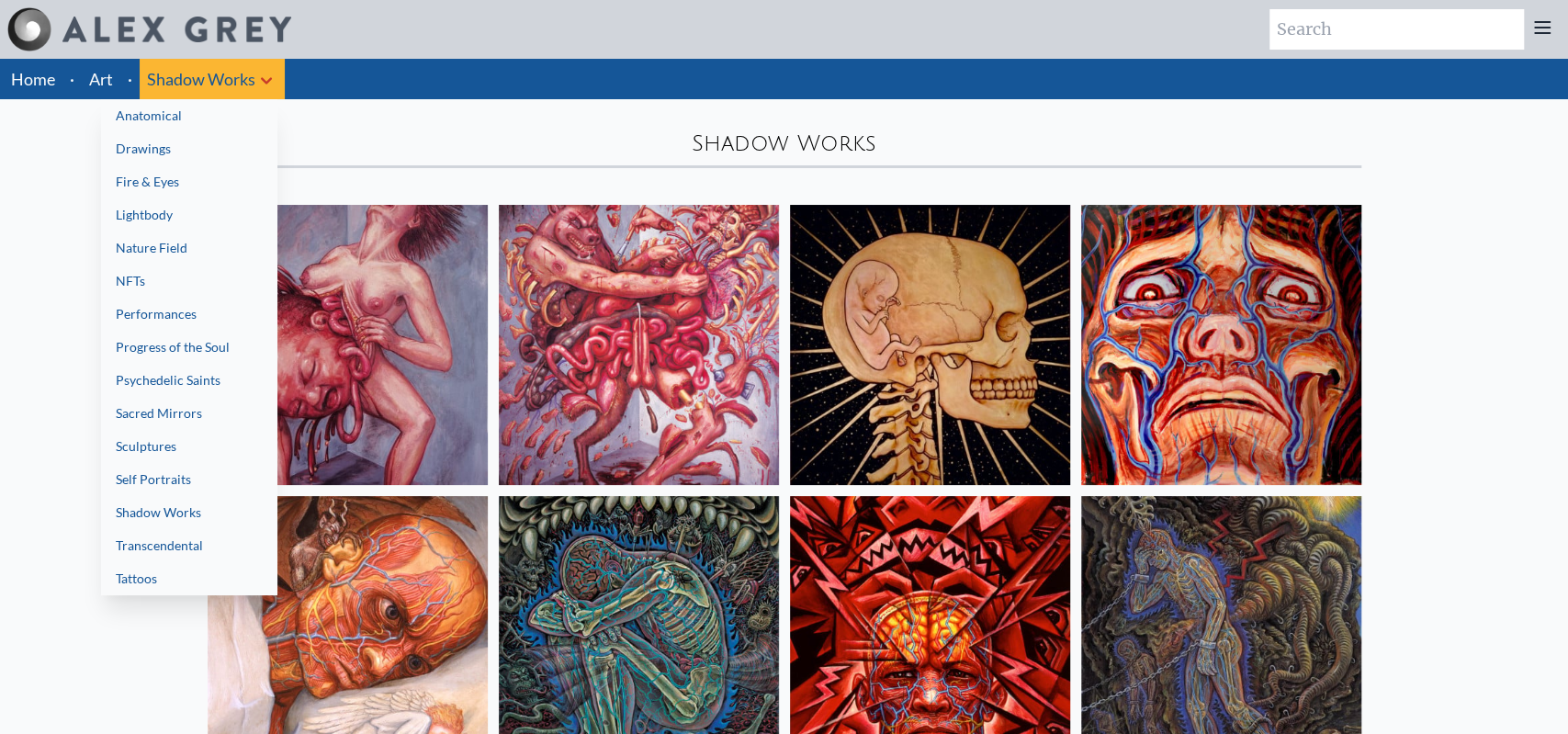
click at [139, 184] on link "Fire & Eyes" at bounding box center [189, 182] width 176 height 33
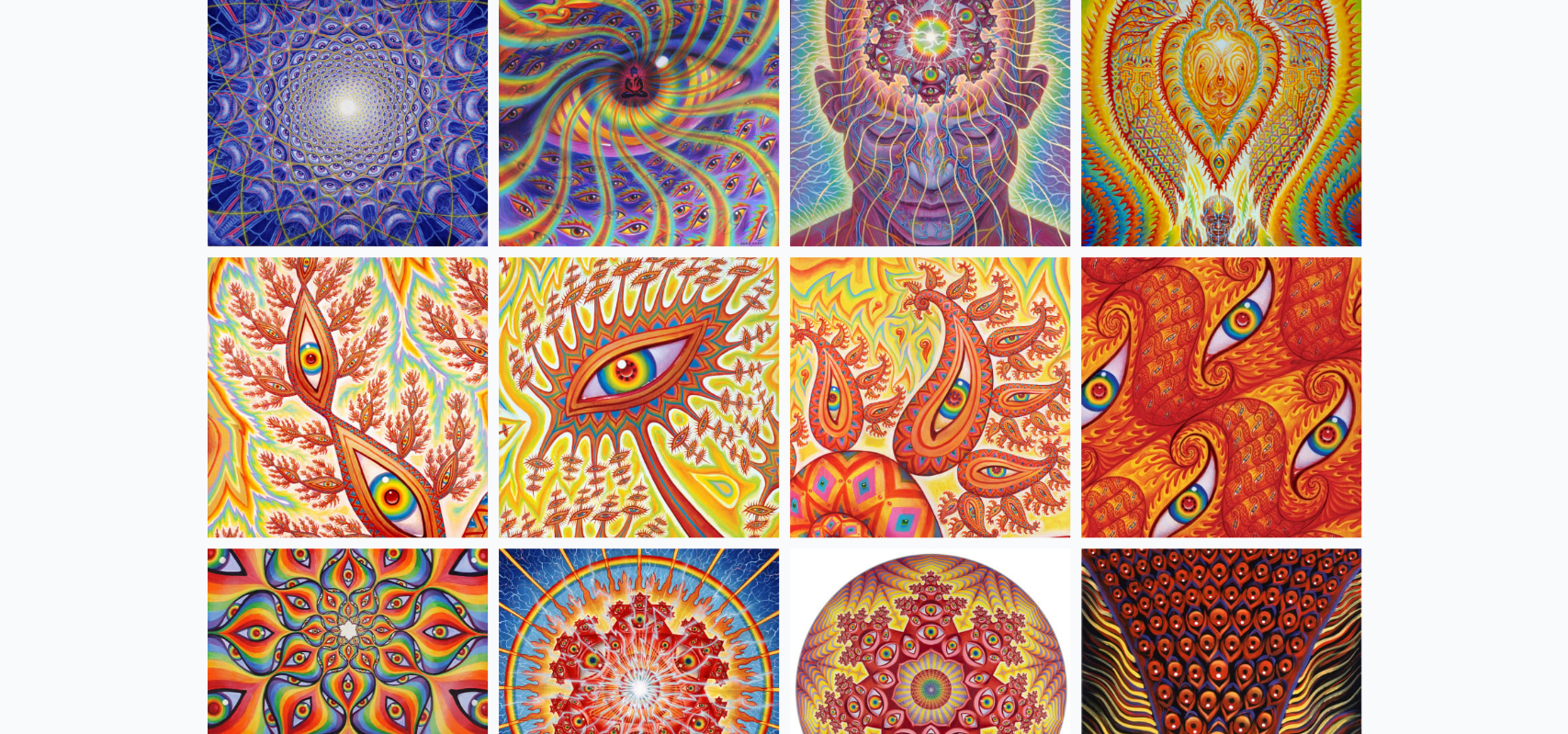
scroll to position [913, 0]
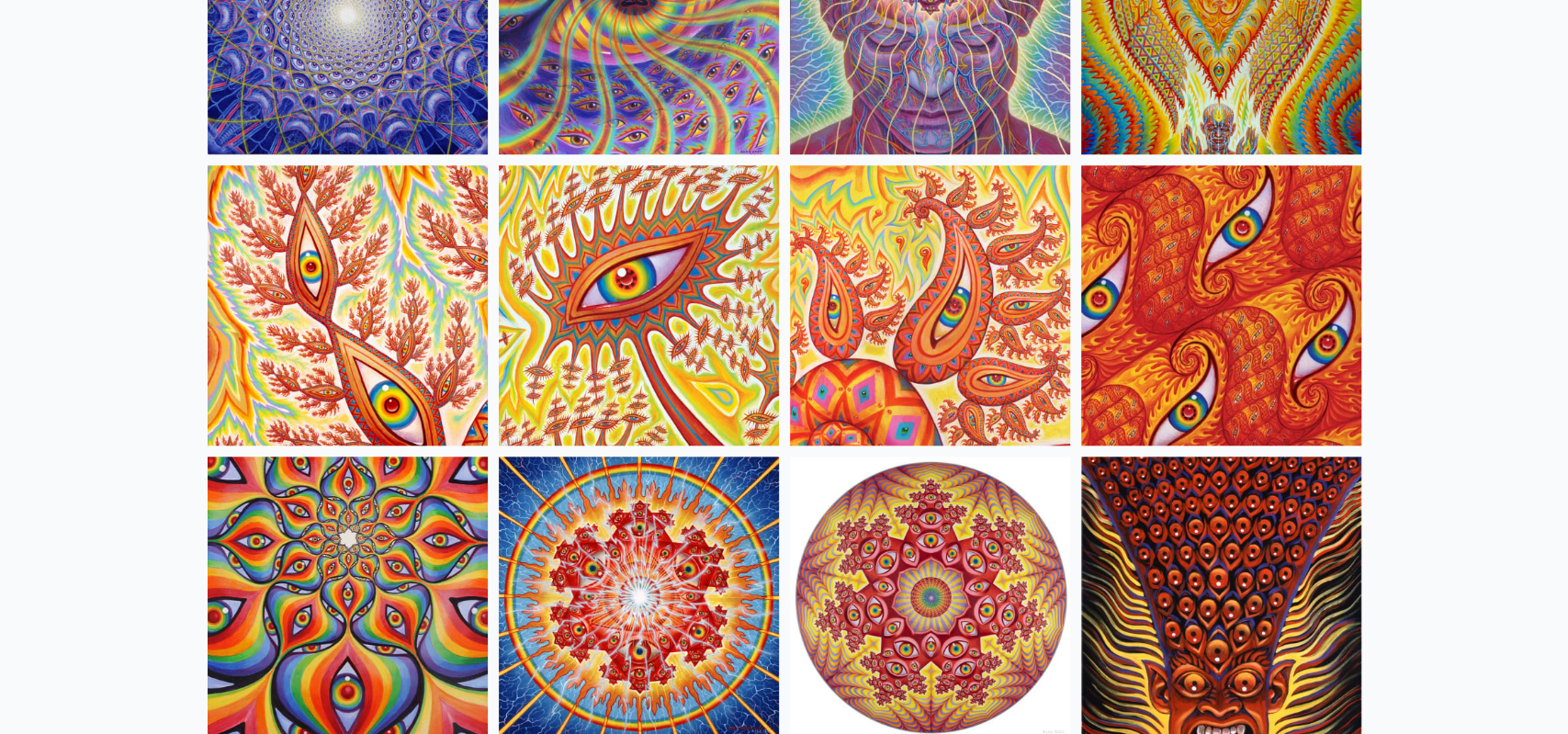
click at [641, 247] on img at bounding box center [638, 305] width 280 height 280
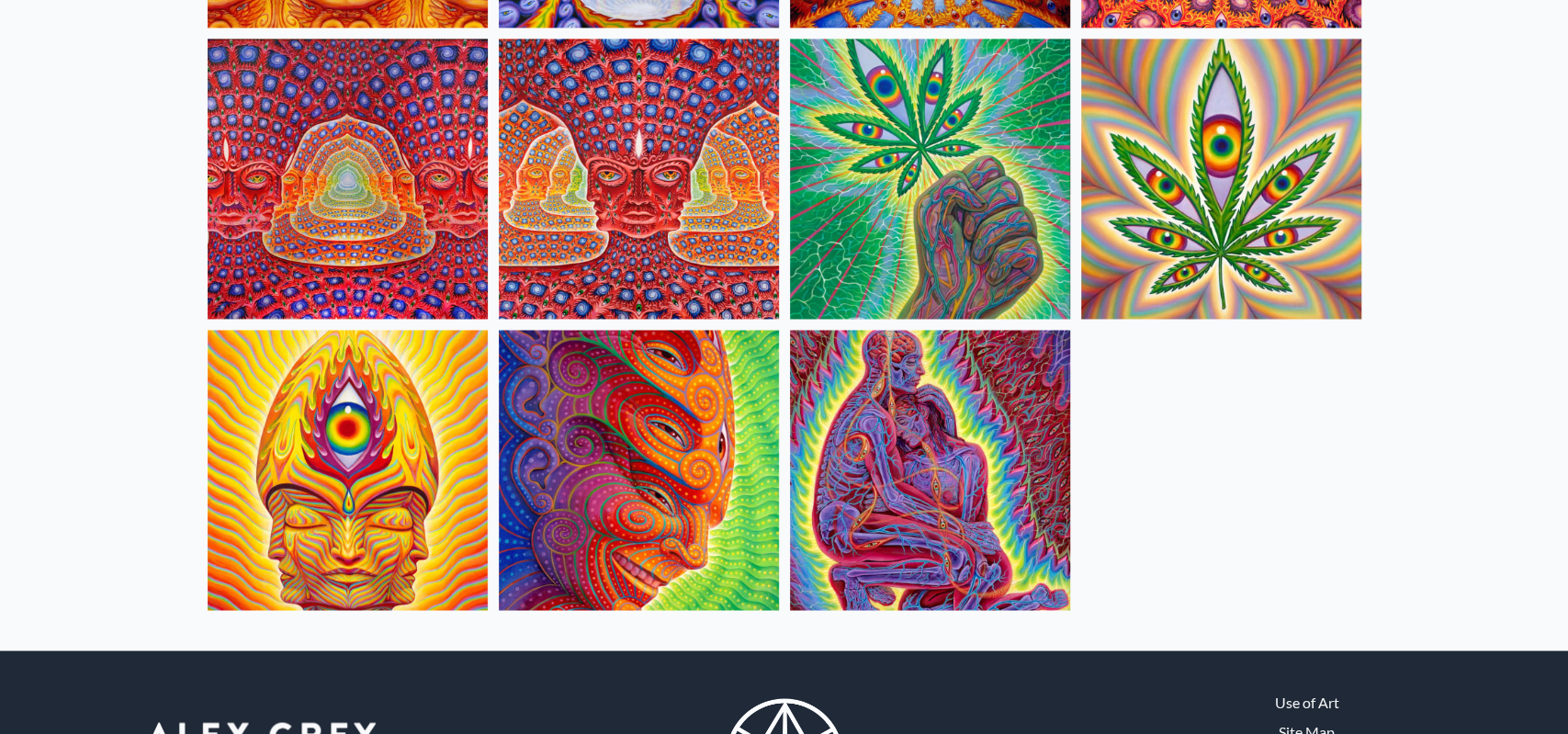
scroll to position [2004, 0]
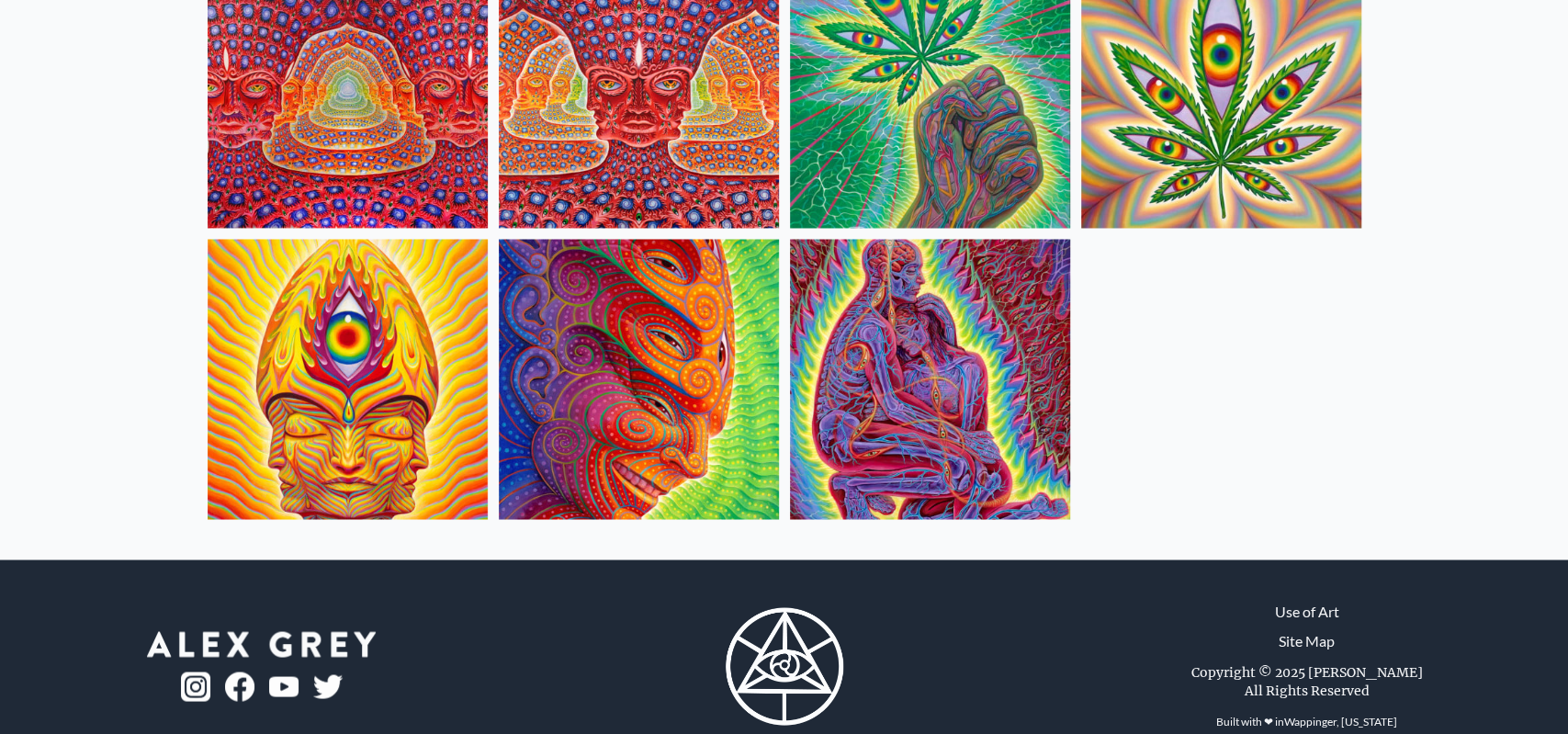
click at [998, 383] on img at bounding box center [930, 378] width 280 height 280
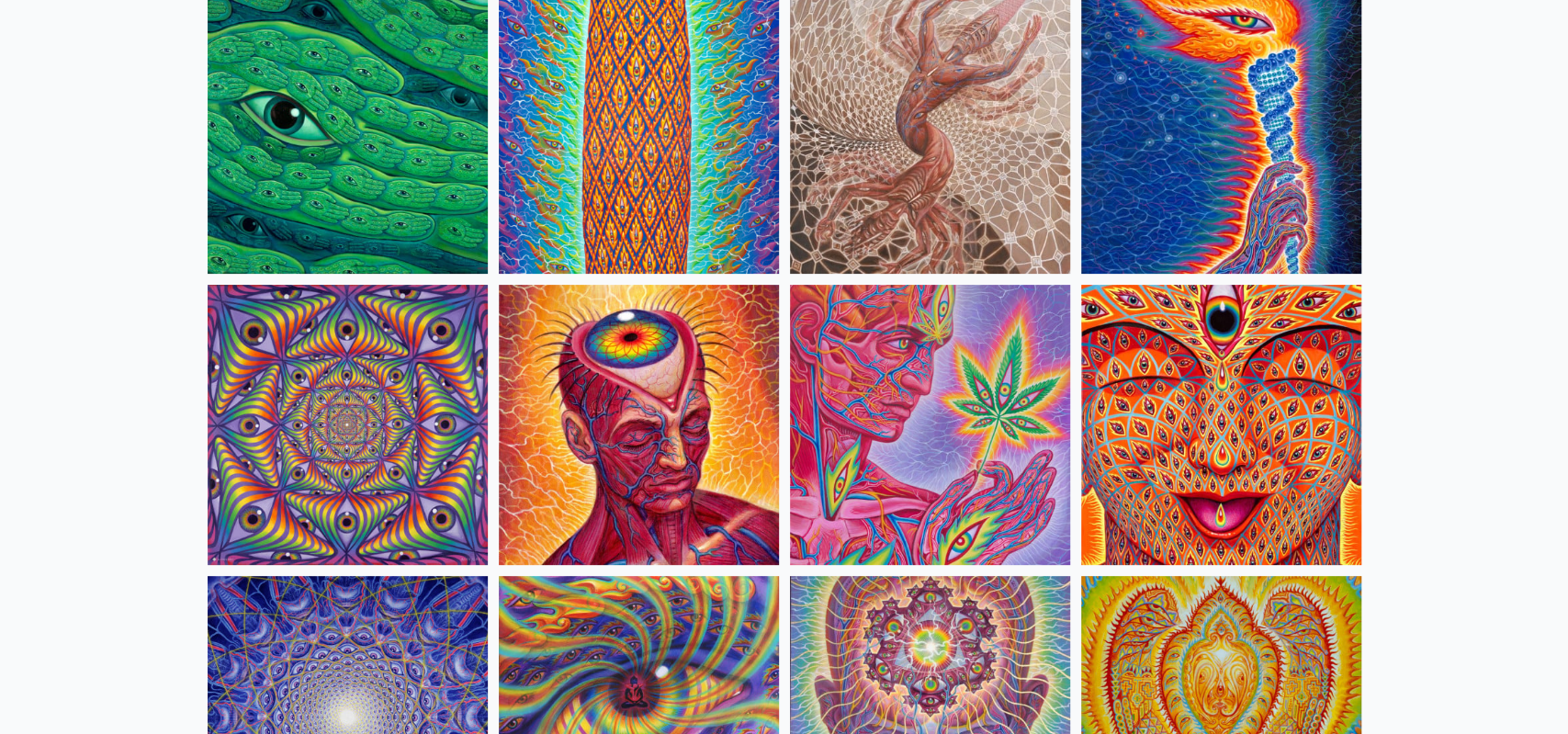
scroll to position [0, 0]
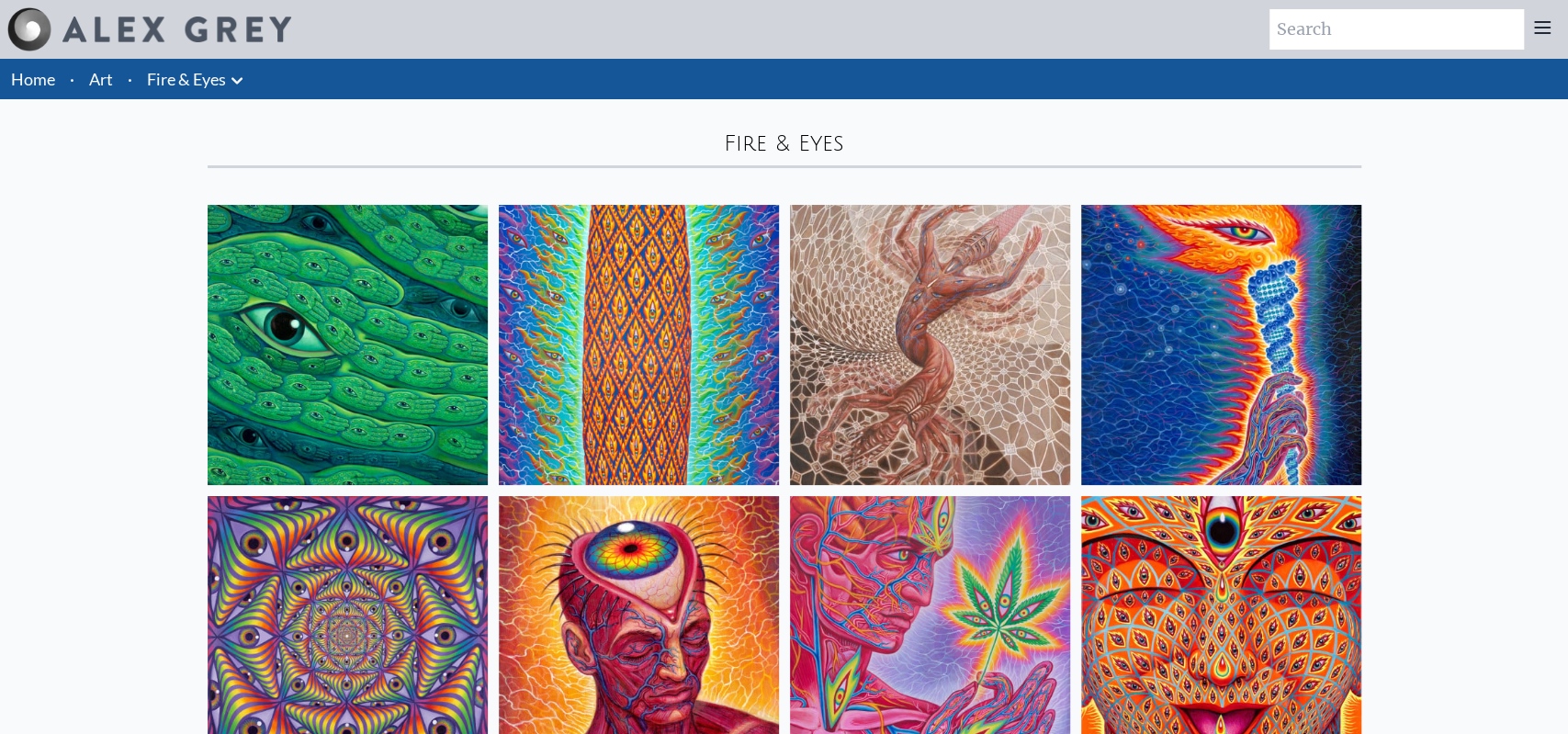
click at [240, 85] on icon at bounding box center [237, 81] width 22 height 22
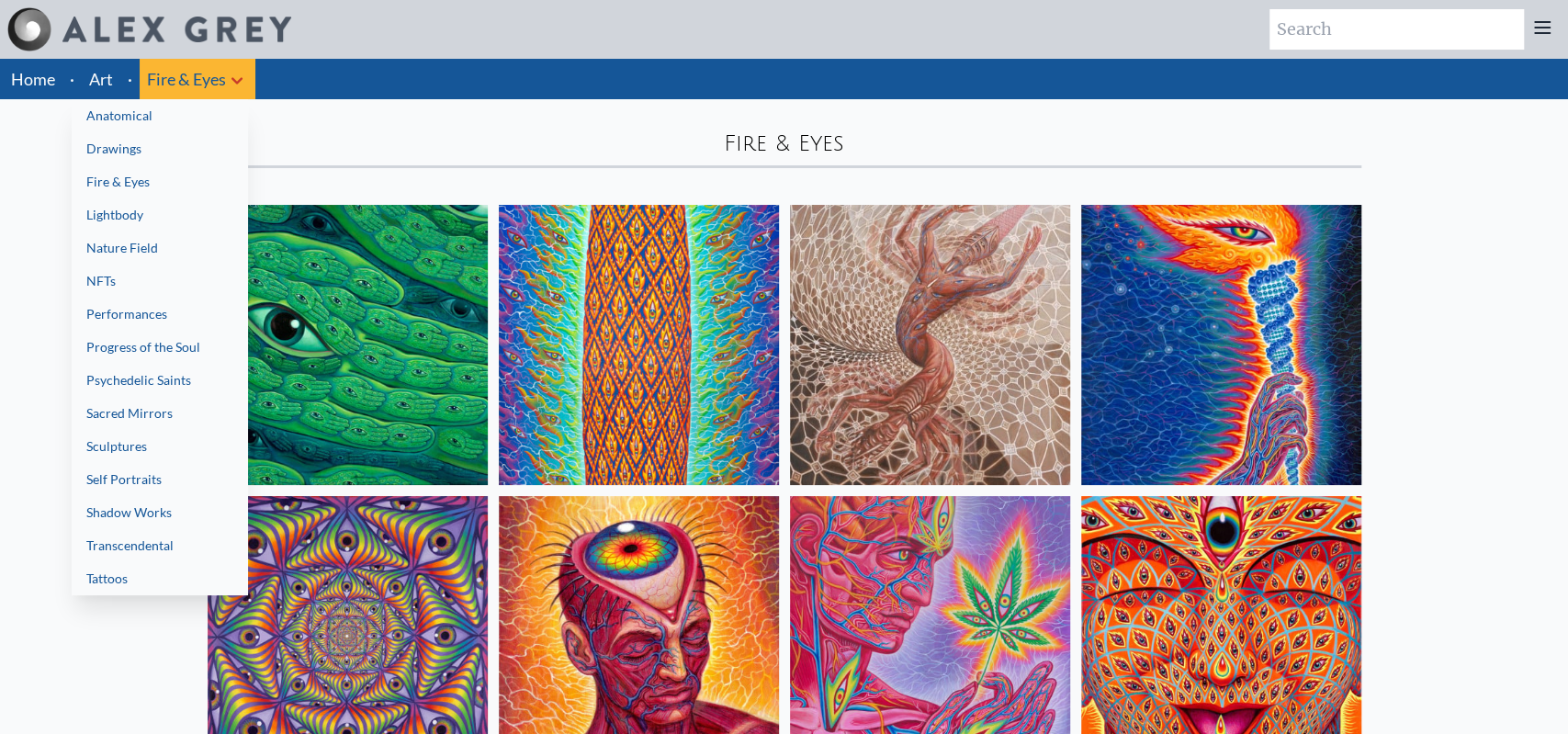
click at [124, 216] on link "Lightbody" at bounding box center [160, 214] width 176 height 33
click at [164, 276] on link "NFTs" at bounding box center [160, 281] width 176 height 33
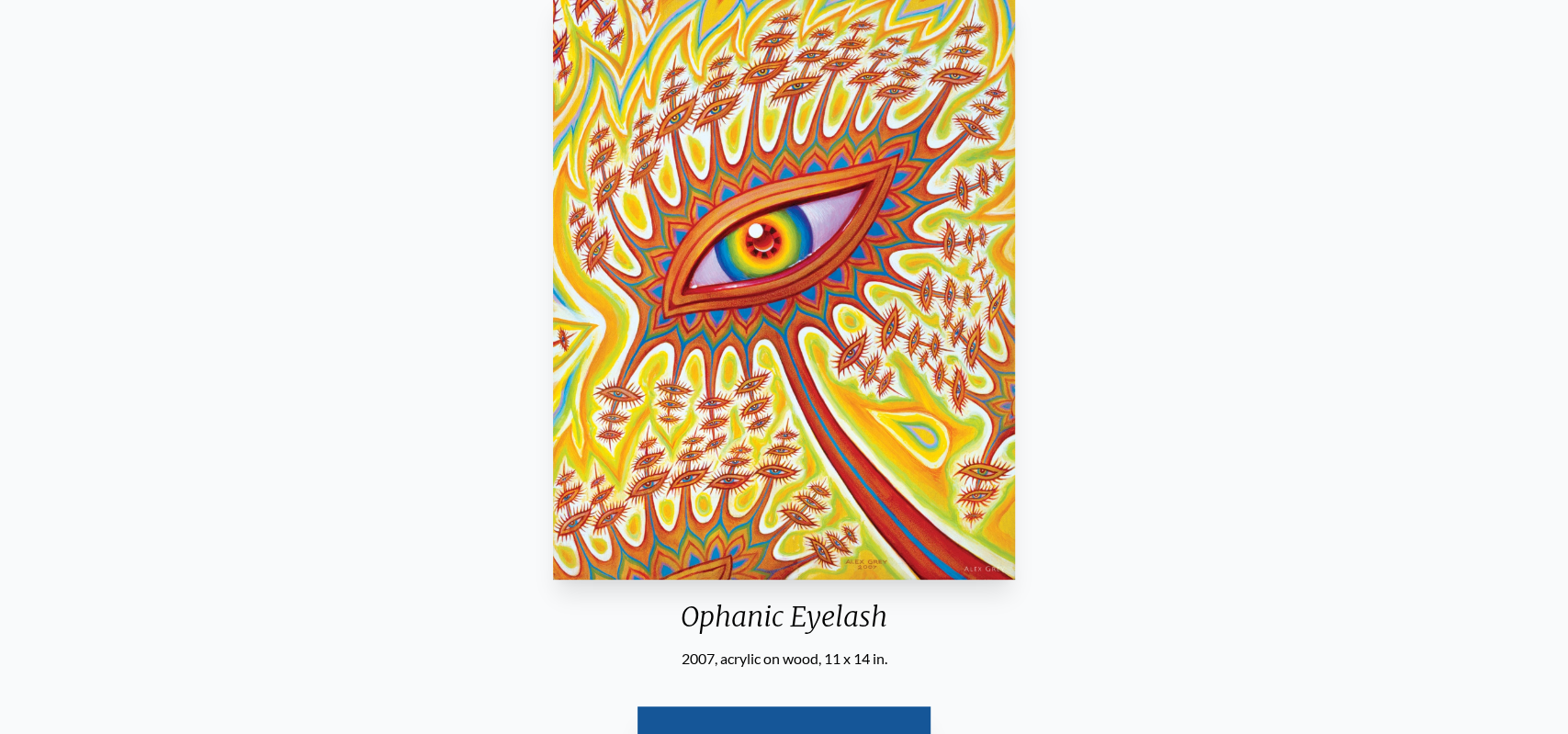
scroll to position [191, 0]
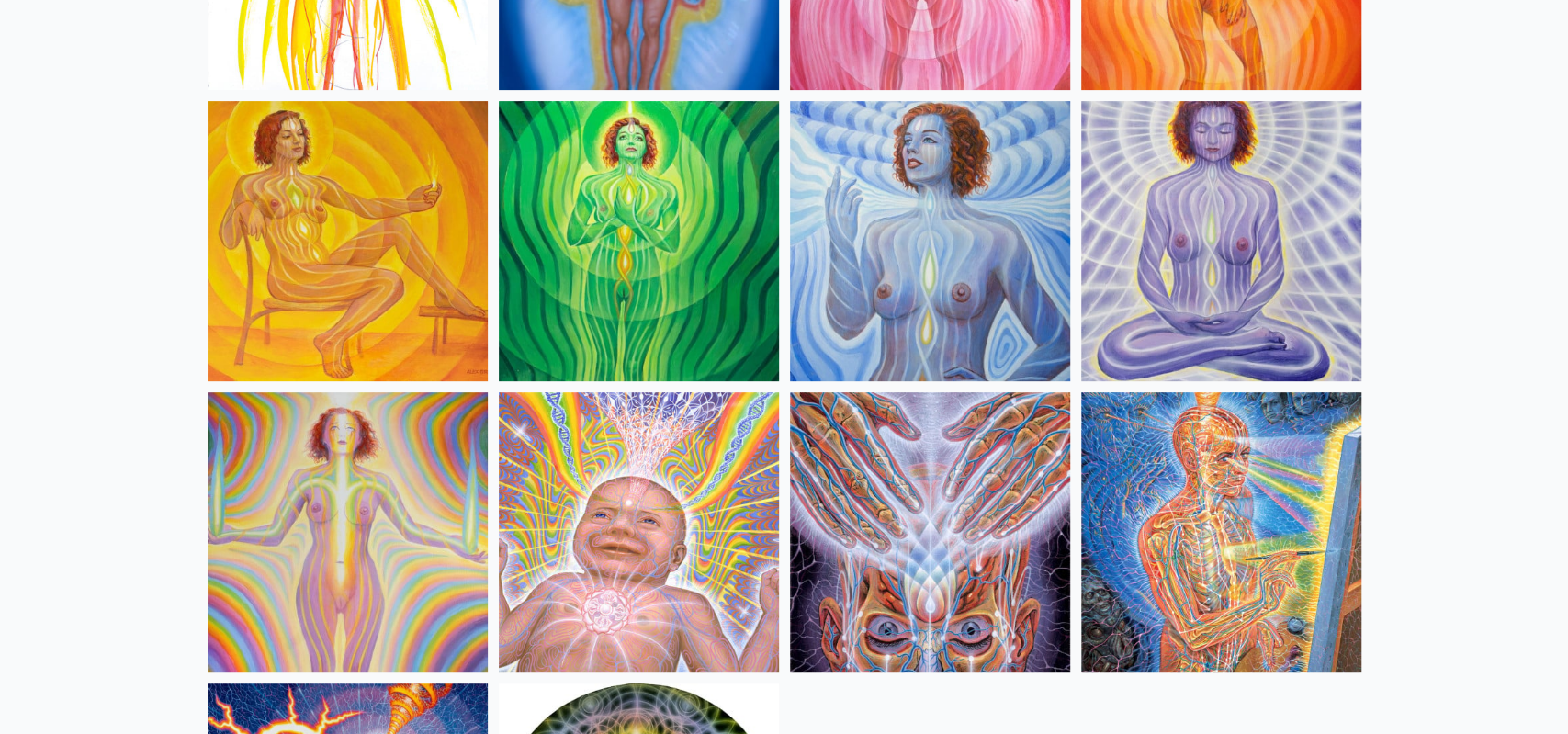
scroll to position [412, 0]
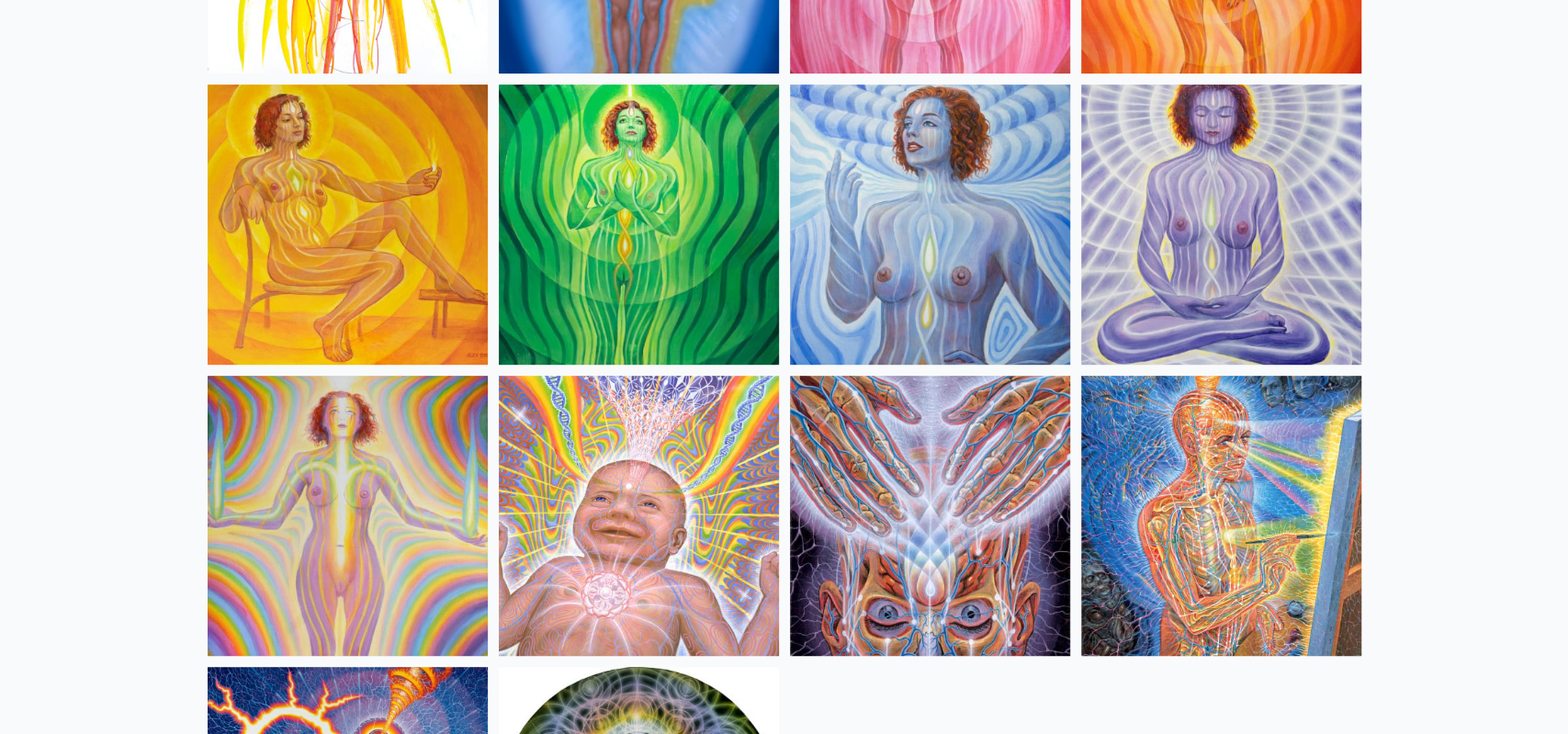
click at [1223, 266] on img at bounding box center [1221, 224] width 280 height 280
click at [914, 406] on img at bounding box center [930, 515] width 280 height 280
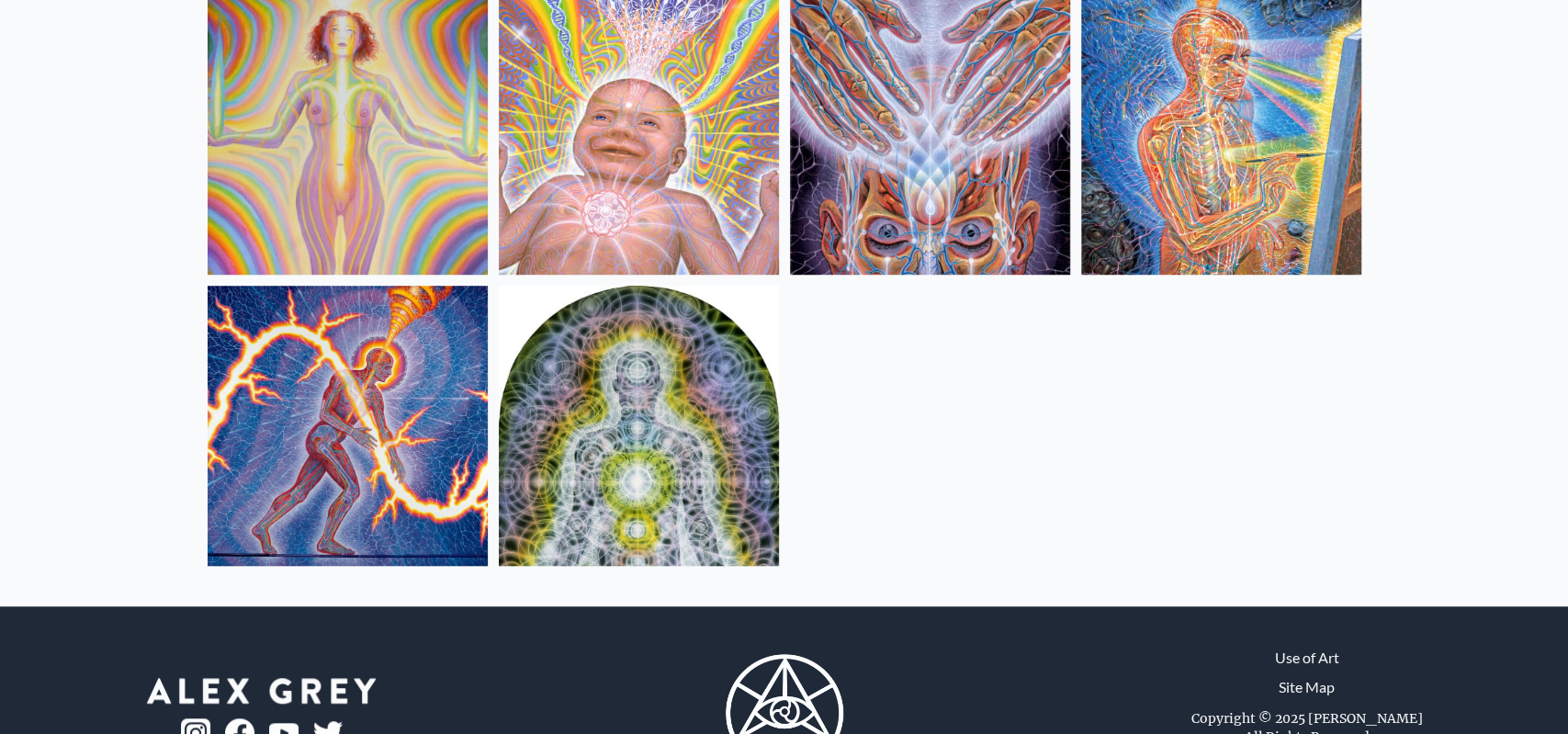
scroll to position [877, 0]
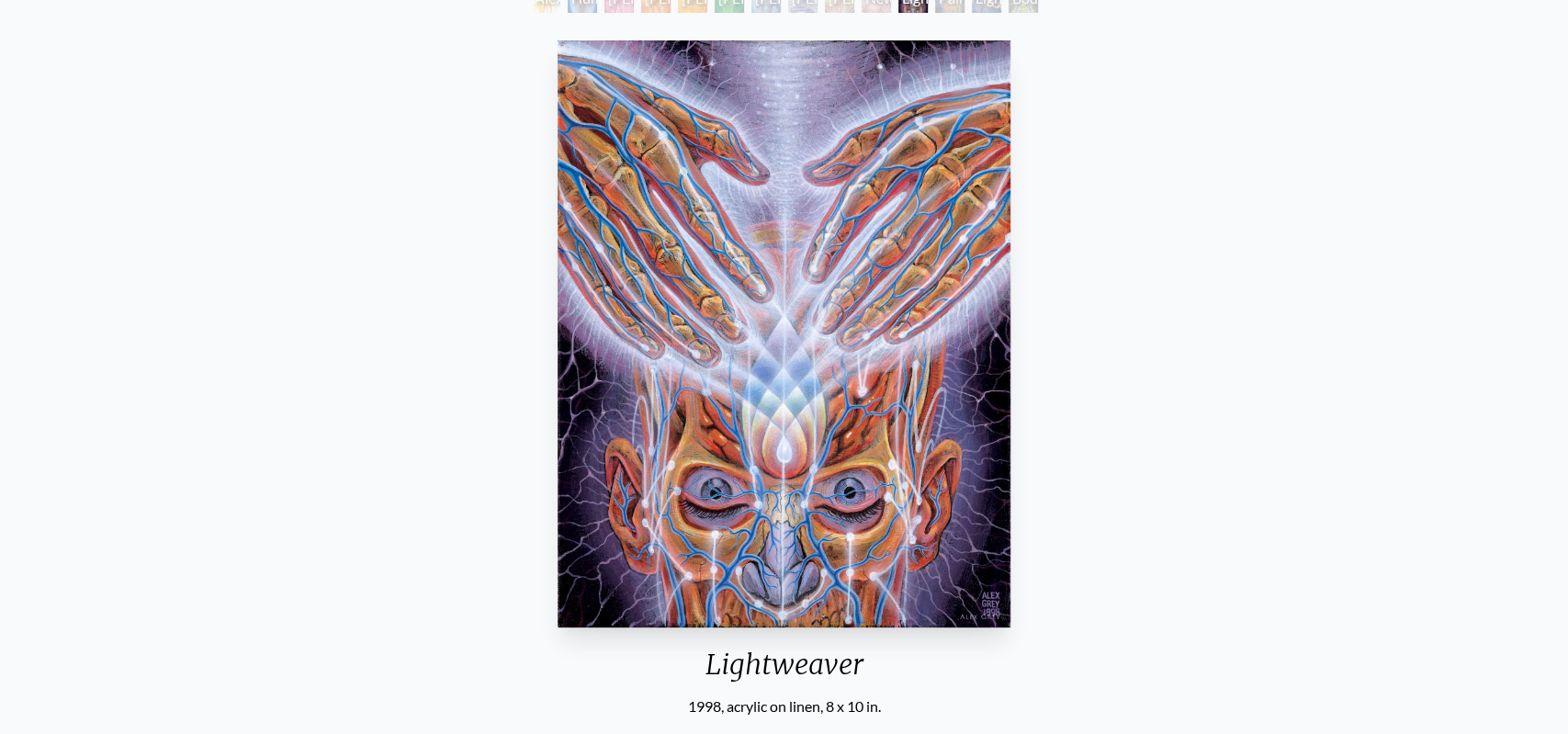
scroll to position [136, 0]
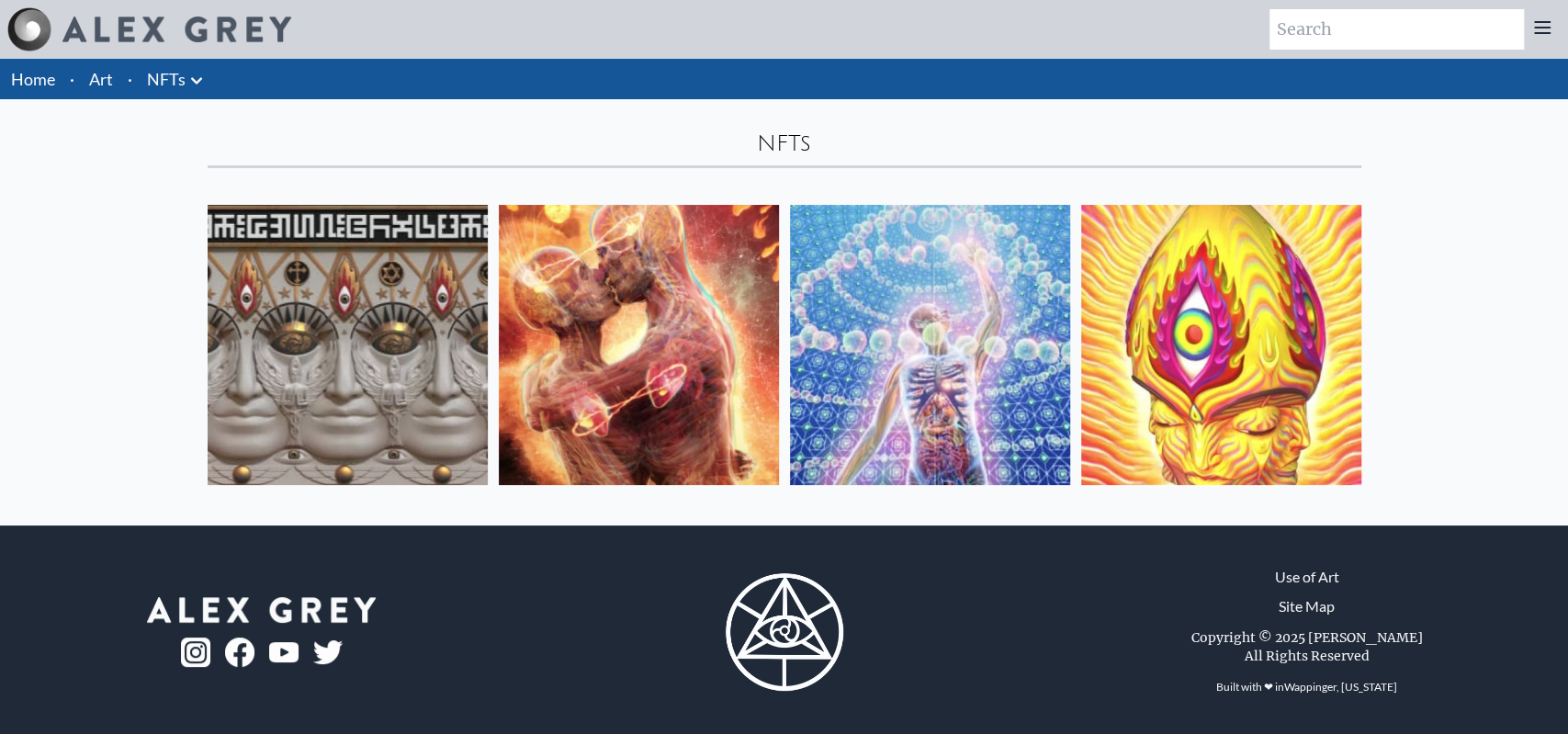
click at [118, 83] on li "Art" at bounding box center [100, 79] width 38 height 40
click at [97, 81] on link "Art" at bounding box center [101, 79] width 24 height 25
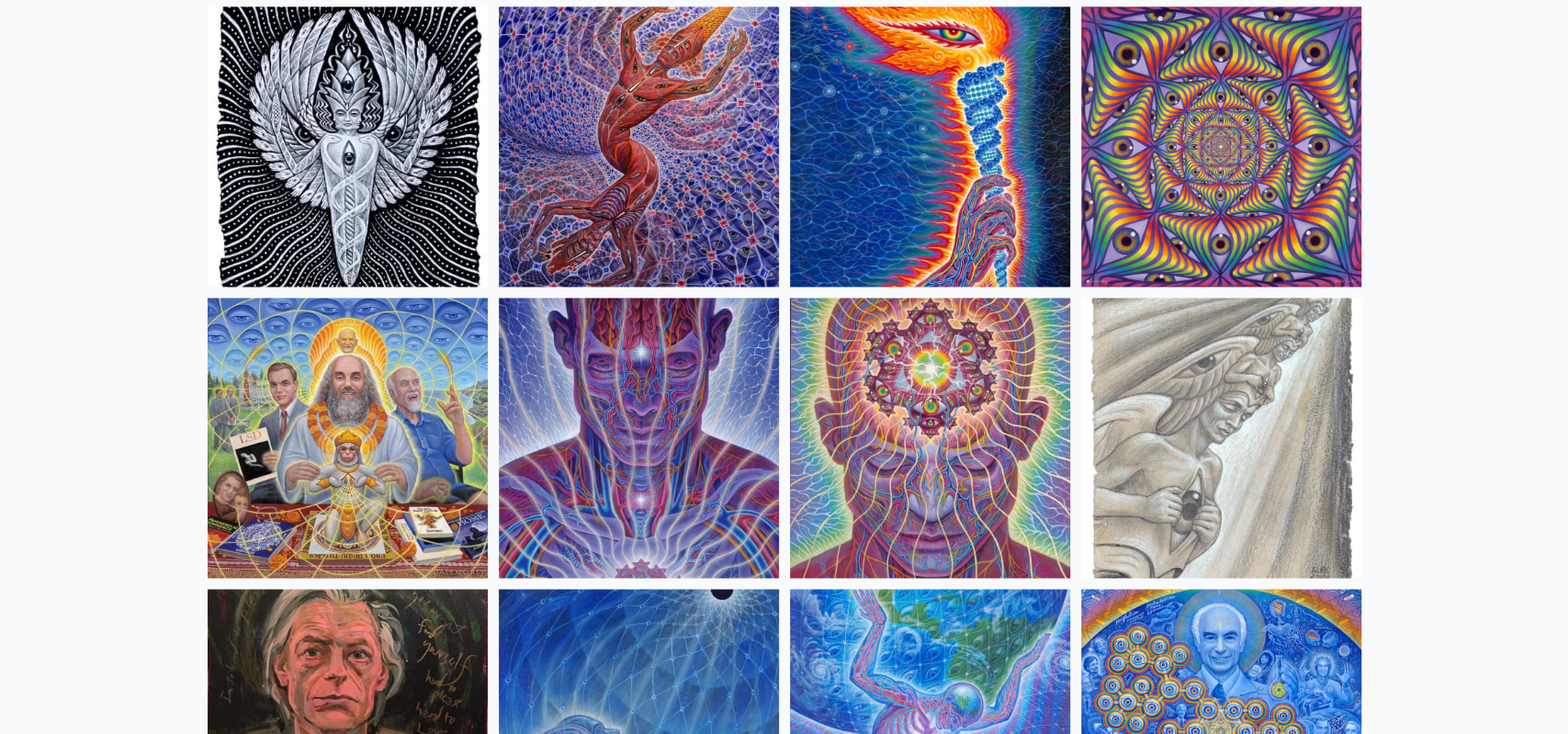
scroll to position [2107, 0]
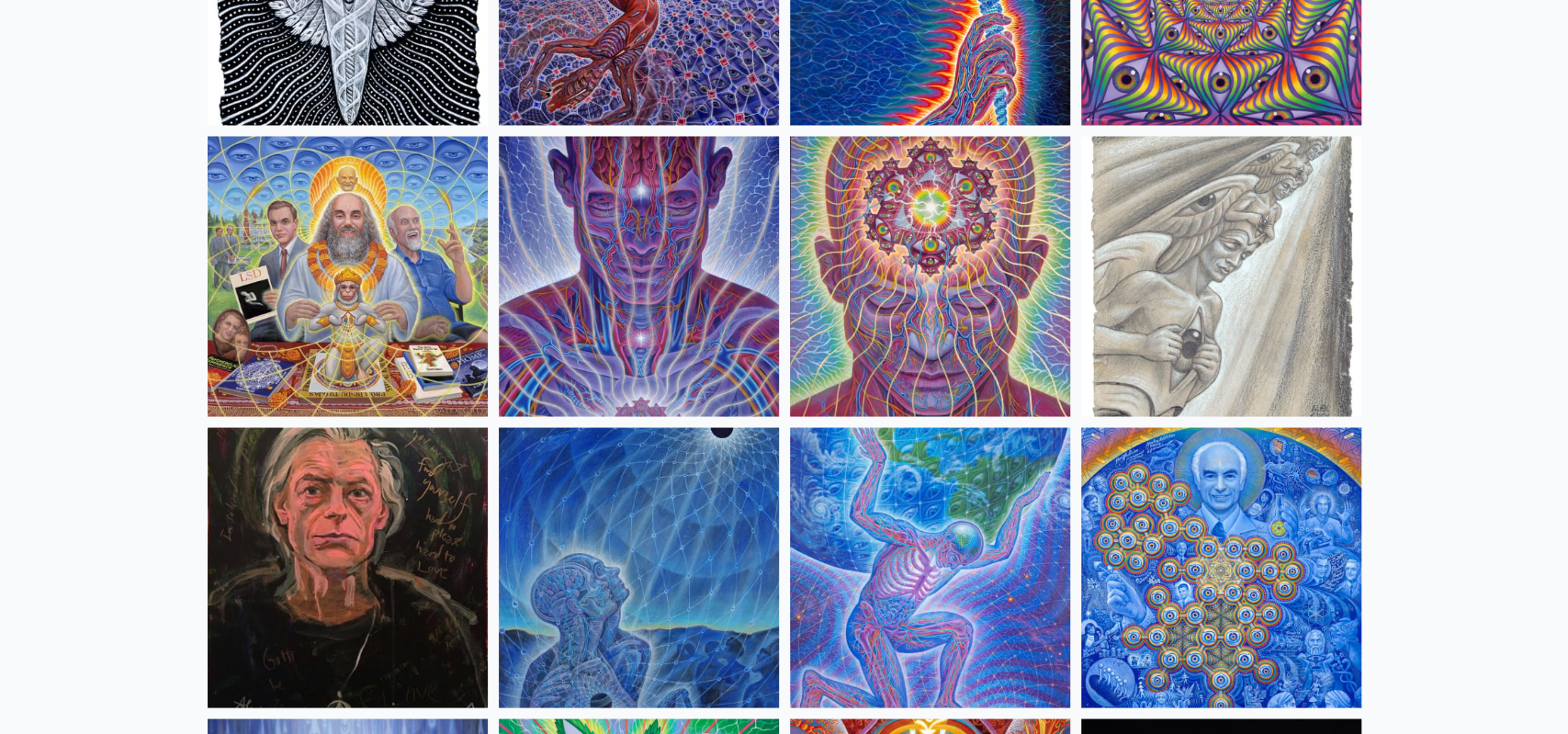
click at [700, 150] on img at bounding box center [638, 275] width 280 height 280
click at [920, 269] on img at bounding box center [930, 275] width 280 height 280
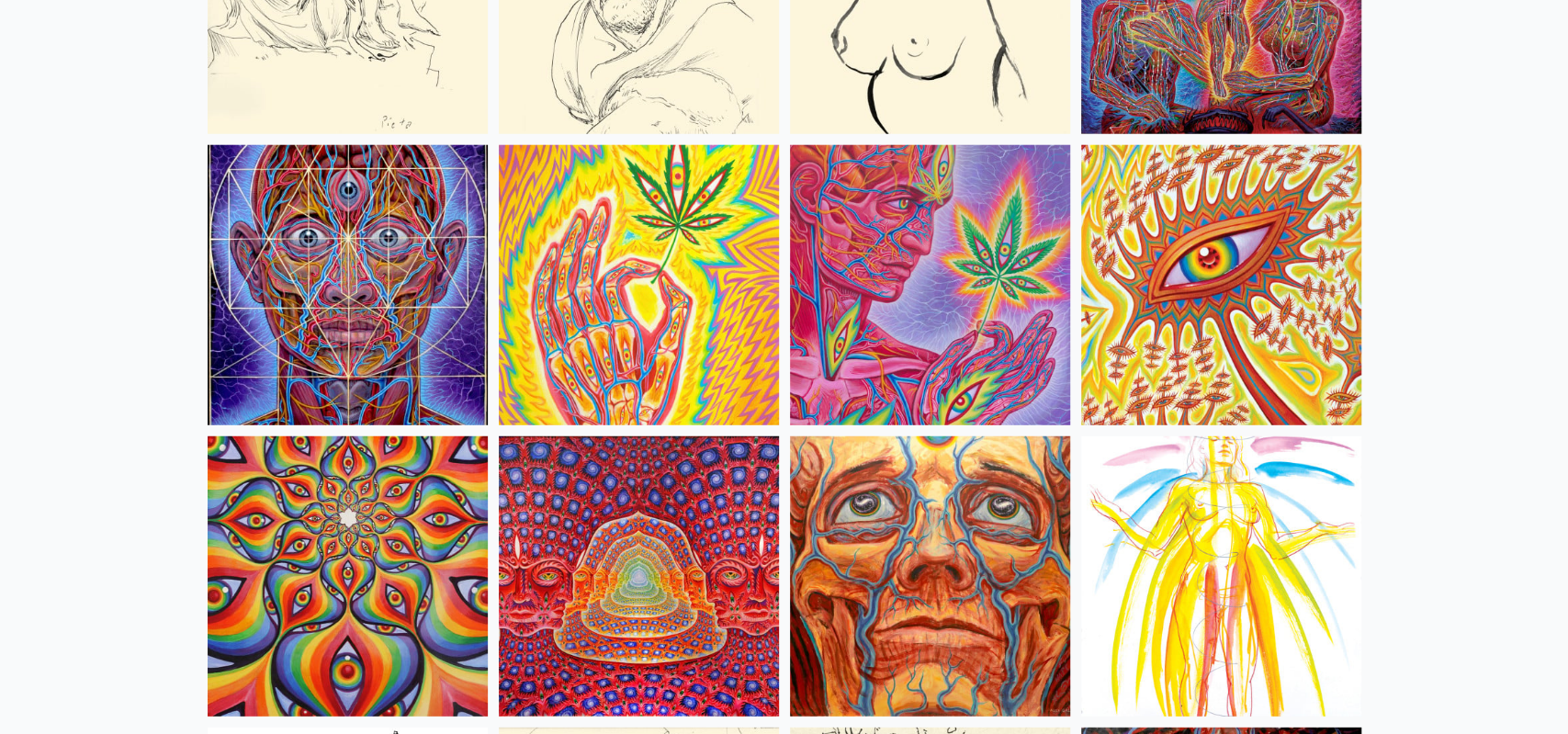
scroll to position [7726, 0]
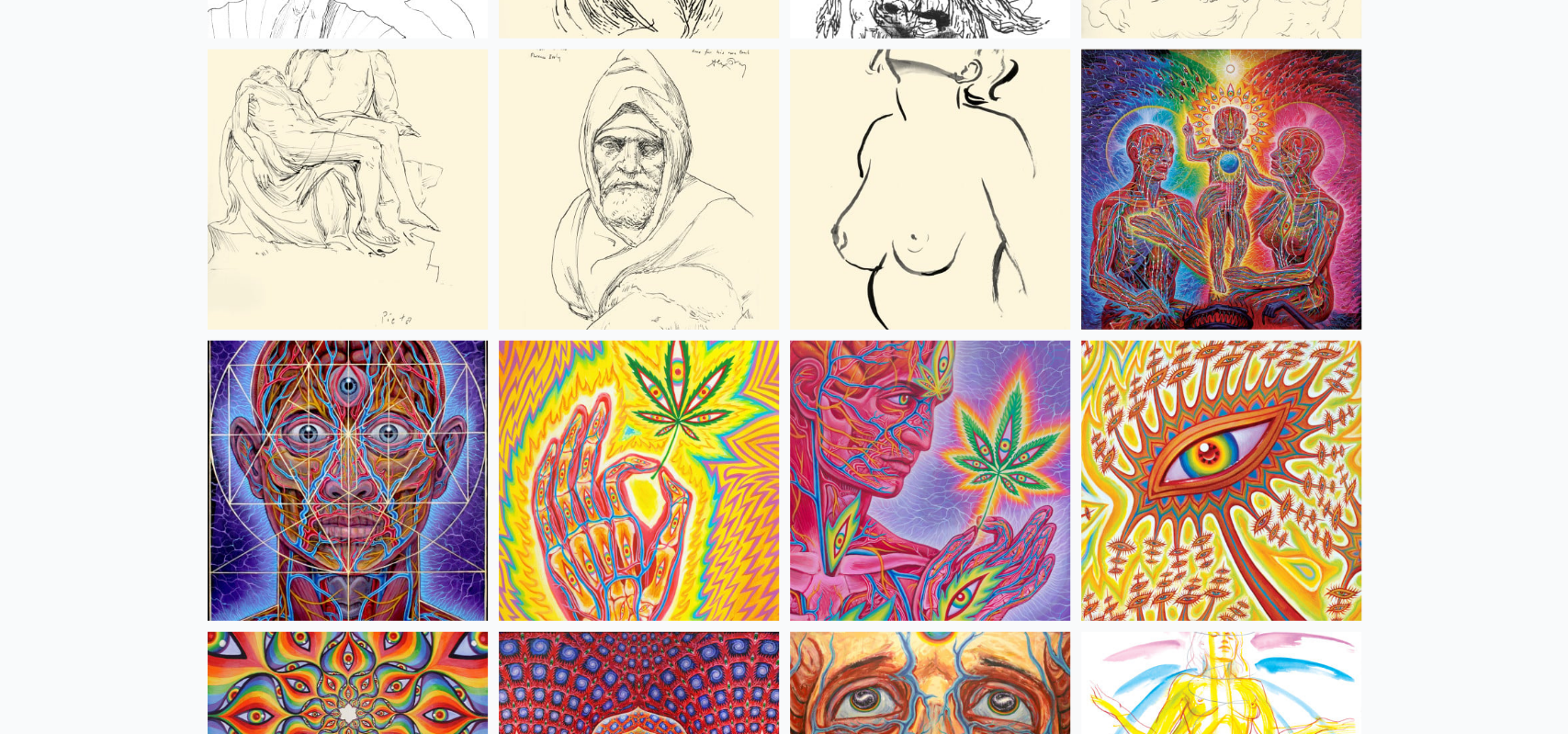
click at [348, 413] on img at bounding box center [347, 480] width 280 height 280
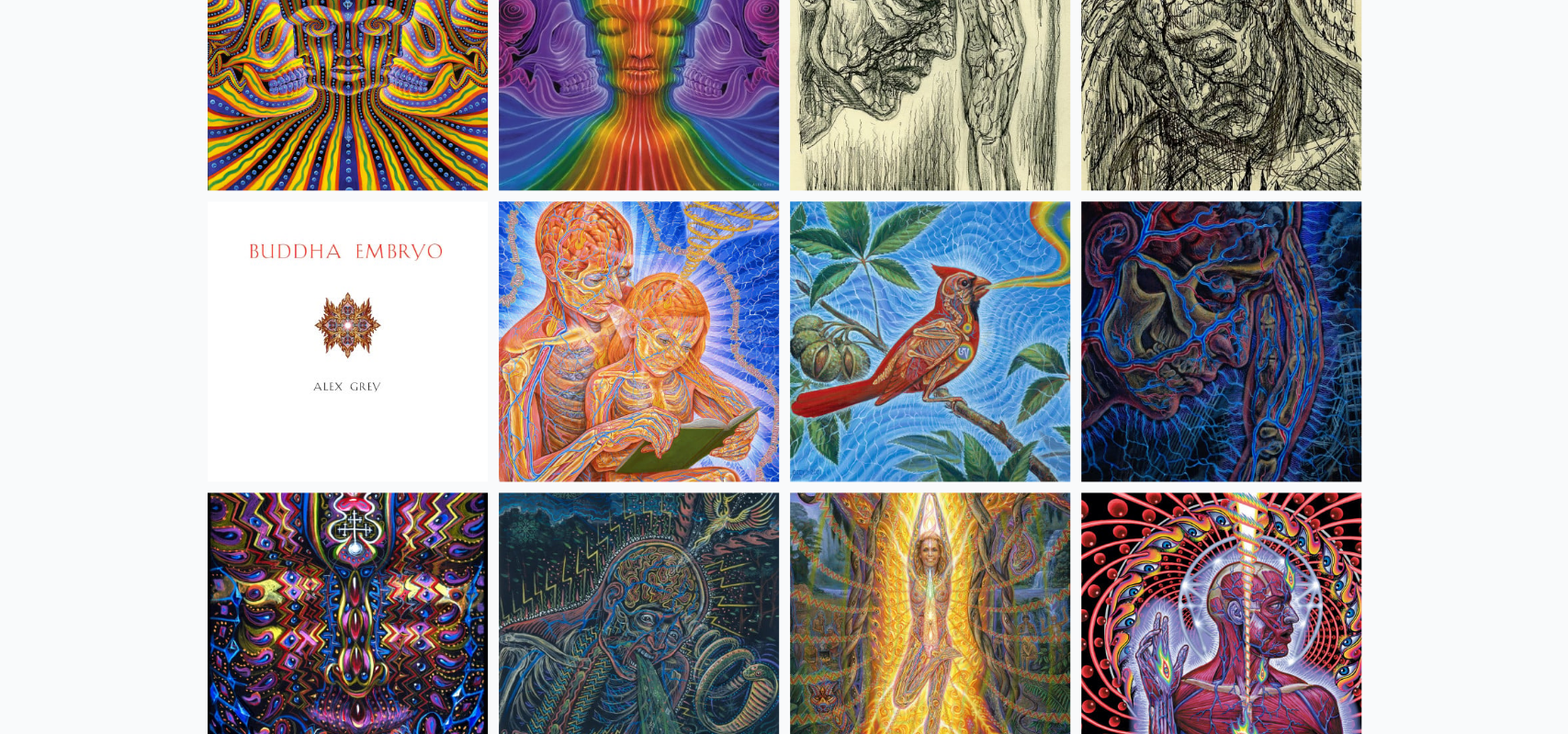
scroll to position [11238, 0]
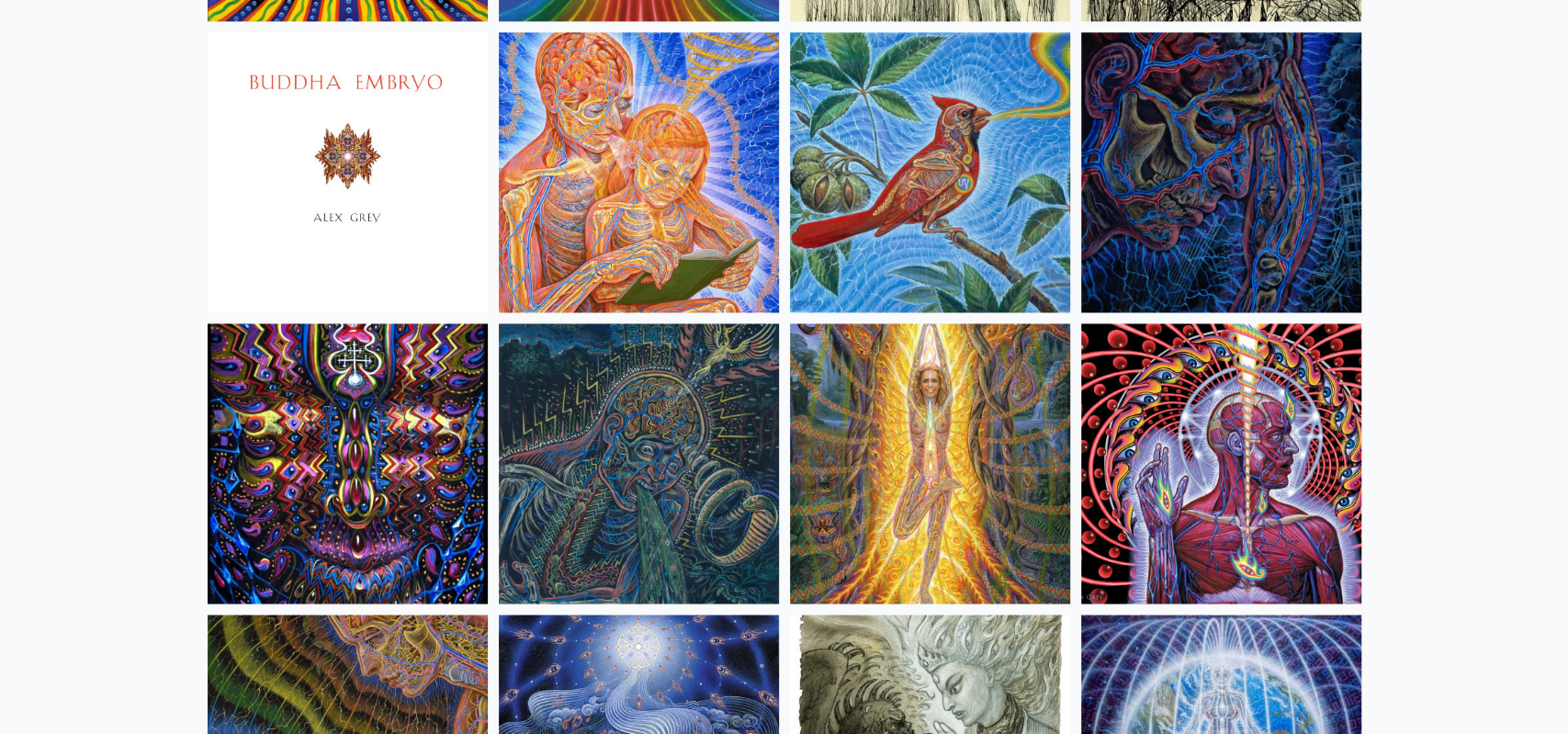
click at [917, 506] on img at bounding box center [930, 462] width 280 height 280
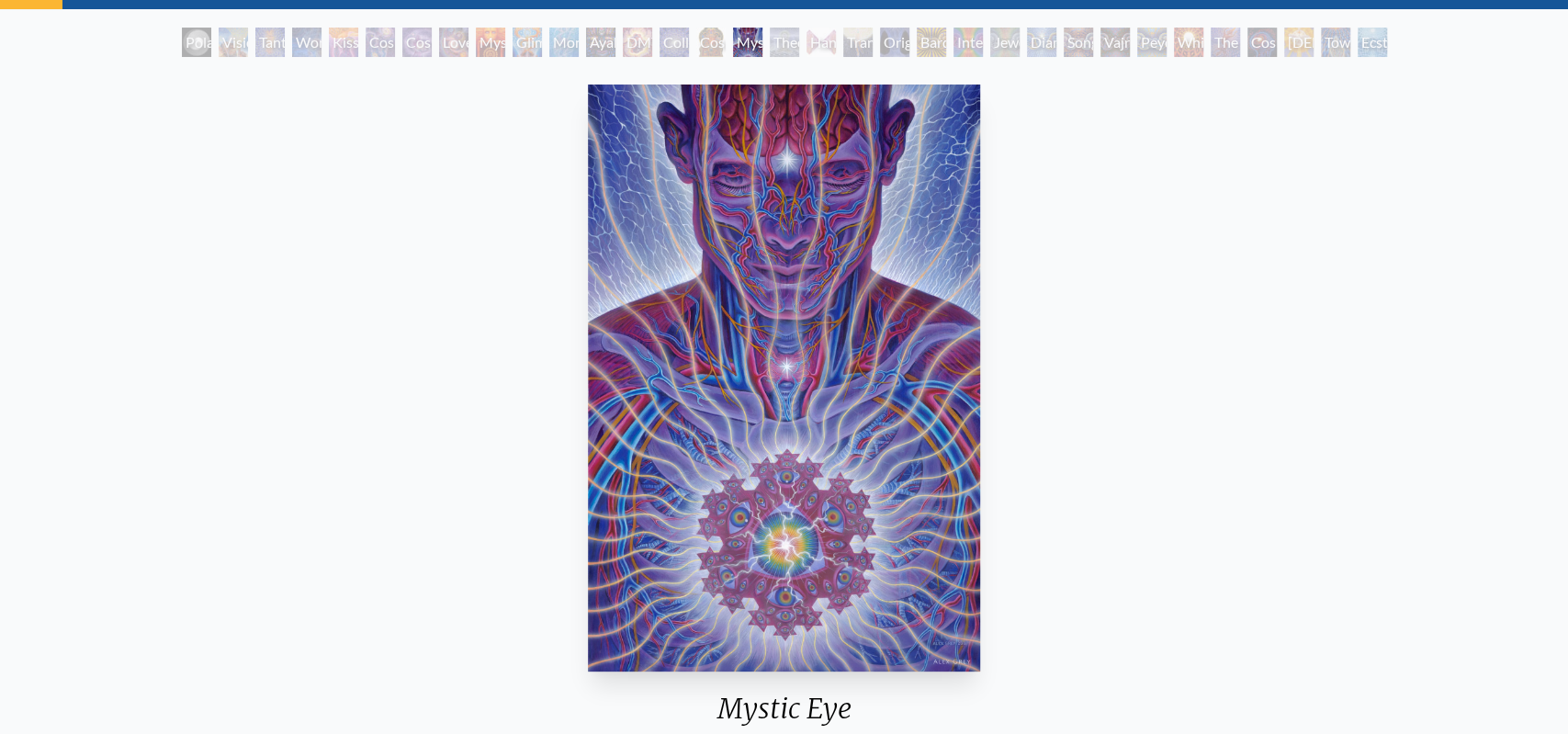
scroll to position [89, 0]
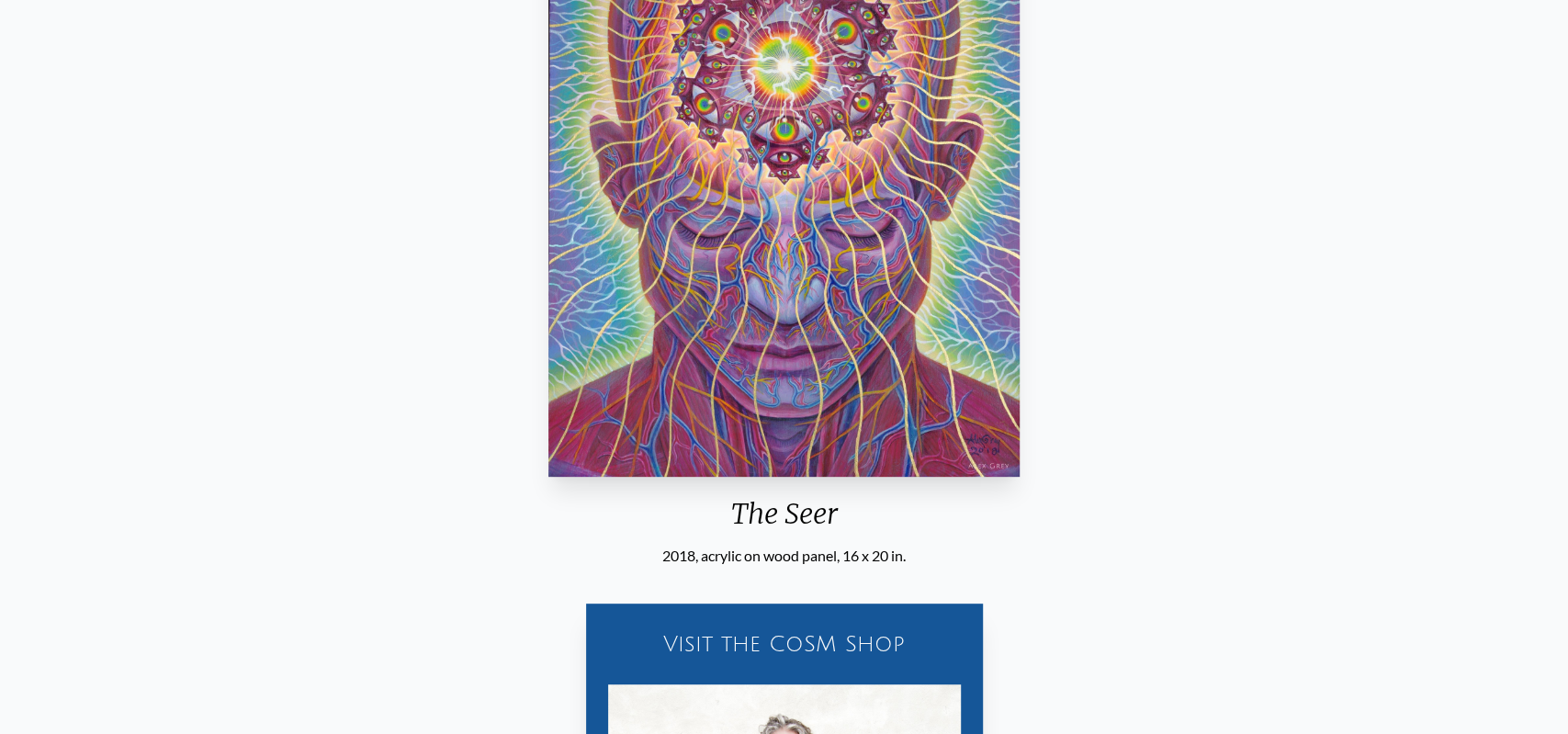
scroll to position [94, 0]
